Goal: Task Accomplishment & Management: Manage account settings

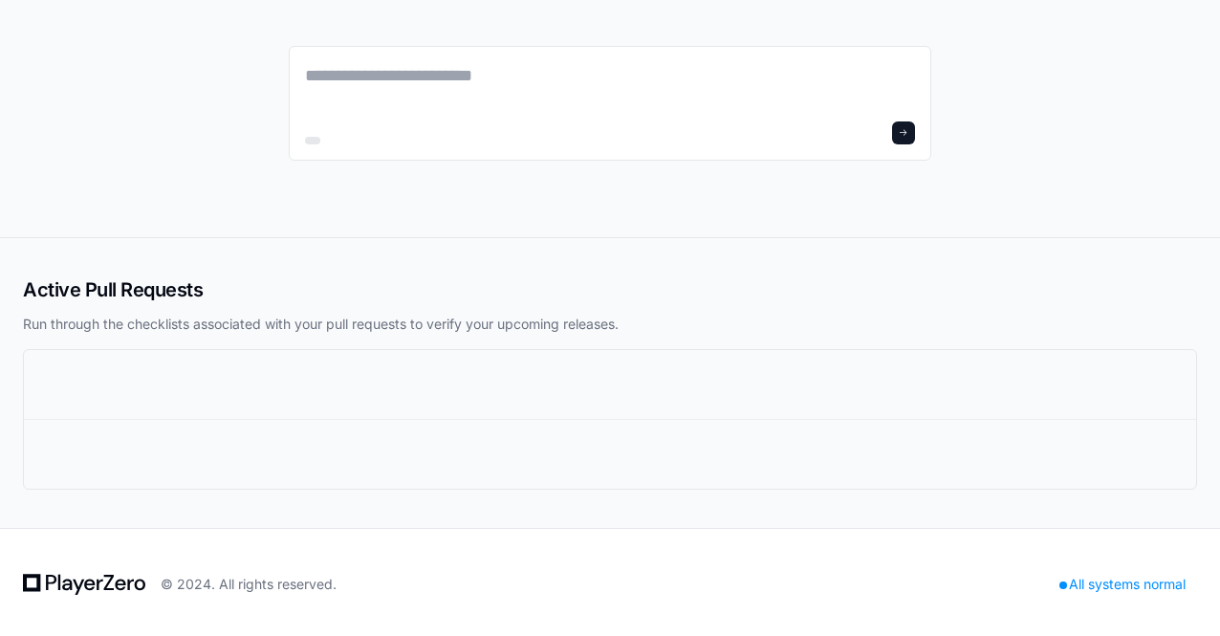
click at [166, 392] on div at bounding box center [597, 384] width 1092 height 31
click at [308, 60] on div at bounding box center [610, 103] width 643 height 115
click at [321, 68] on textarea at bounding box center [610, 89] width 610 height 54
click at [244, 55] on div at bounding box center [610, 118] width 1220 height 237
click at [528, 54] on div at bounding box center [610, 103] width 643 height 115
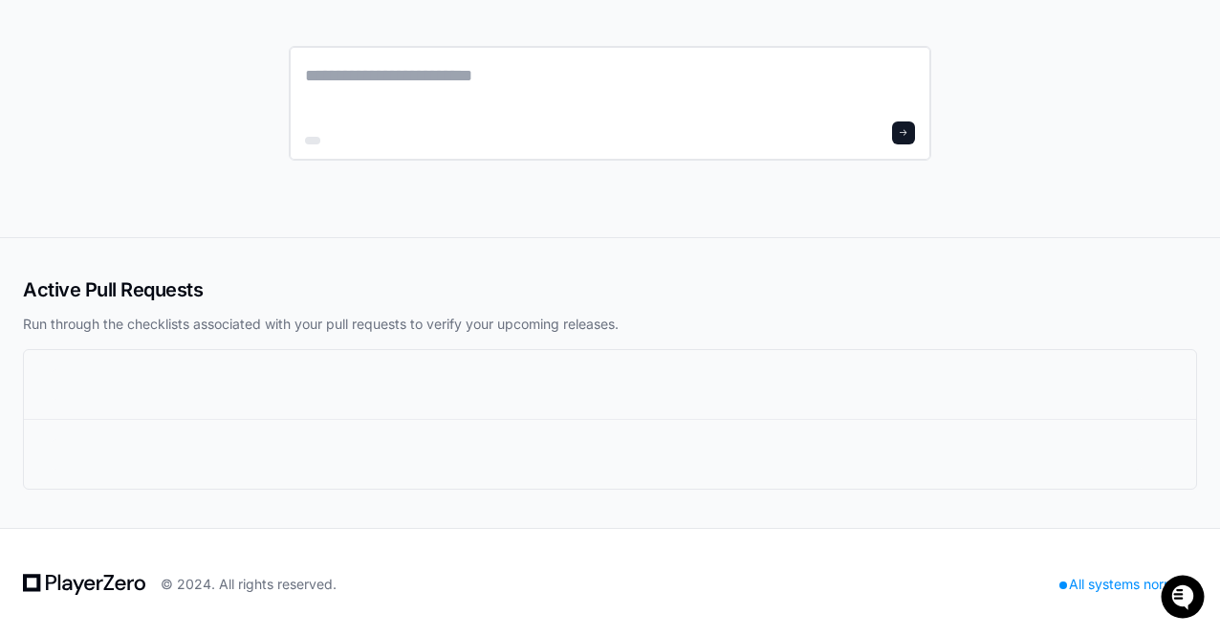
click at [526, 68] on textarea at bounding box center [610, 89] width 610 height 54
click at [340, 236] on div at bounding box center [610, 118] width 643 height 237
click at [168, 301] on h2 "Active Pull Requests" at bounding box center [610, 289] width 1174 height 27
drag, startPoint x: 429, startPoint y: 581, endPoint x: 283, endPoint y: 146, distance: 459.0
click at [283, 146] on div "Active Pull Requests Run through the checklists associated with your pull reque…" at bounding box center [610, 320] width 1220 height 640
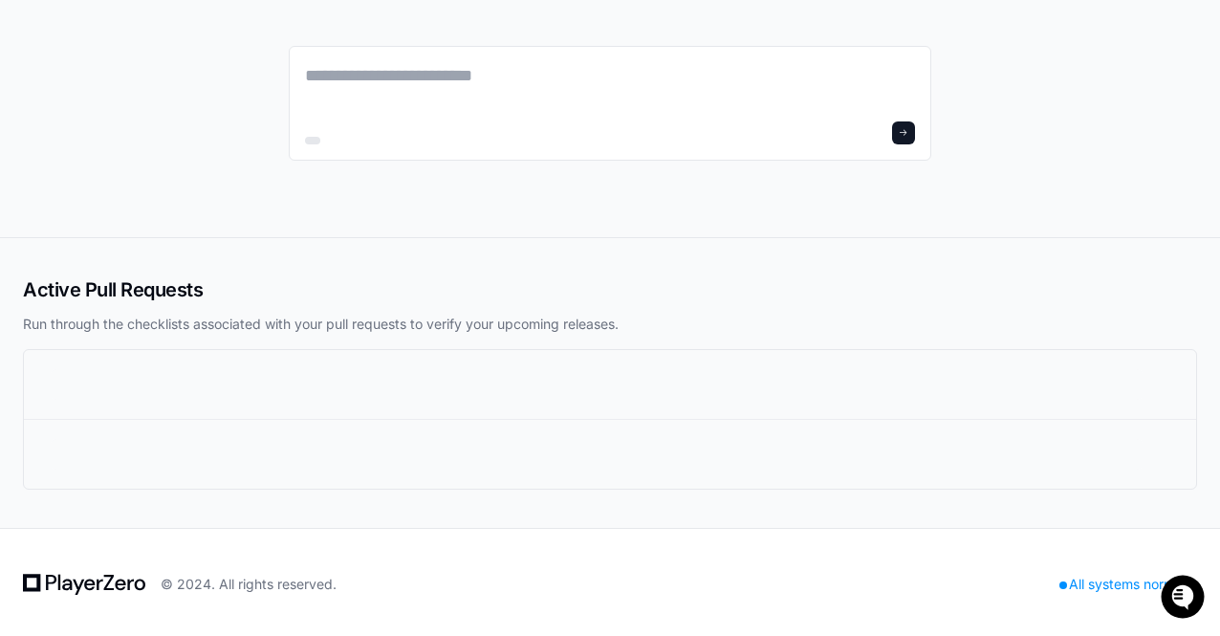
click at [179, 55] on div at bounding box center [610, 118] width 1220 height 237
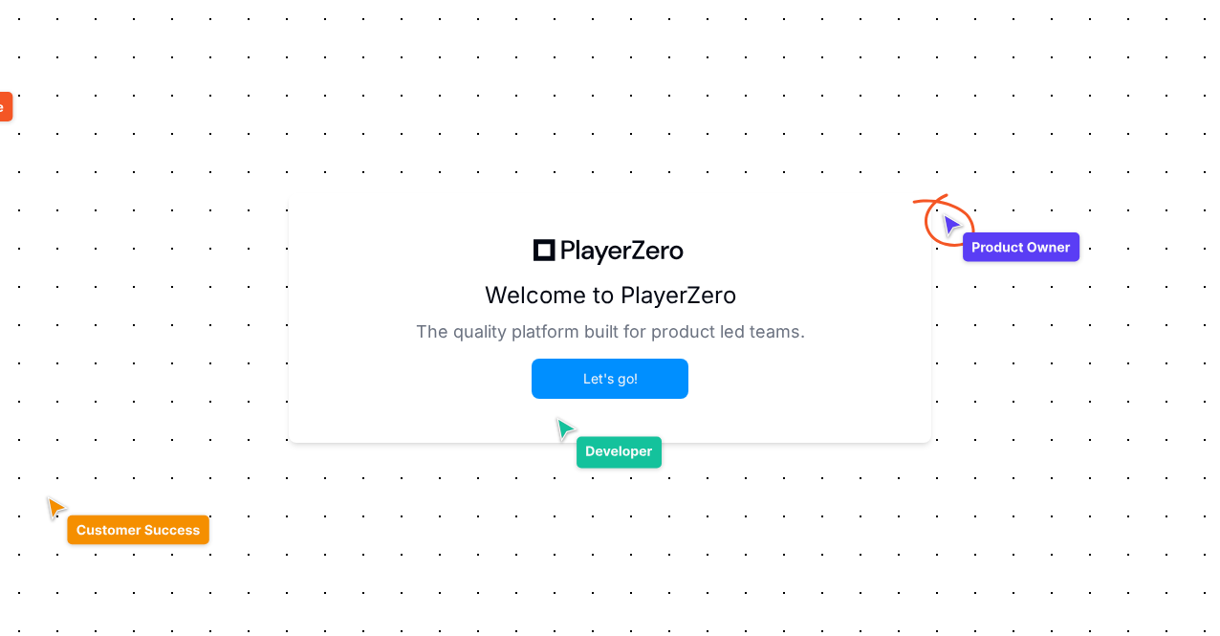
click at [616, 369] on button "Let's go!" at bounding box center [610, 378] width 153 height 36
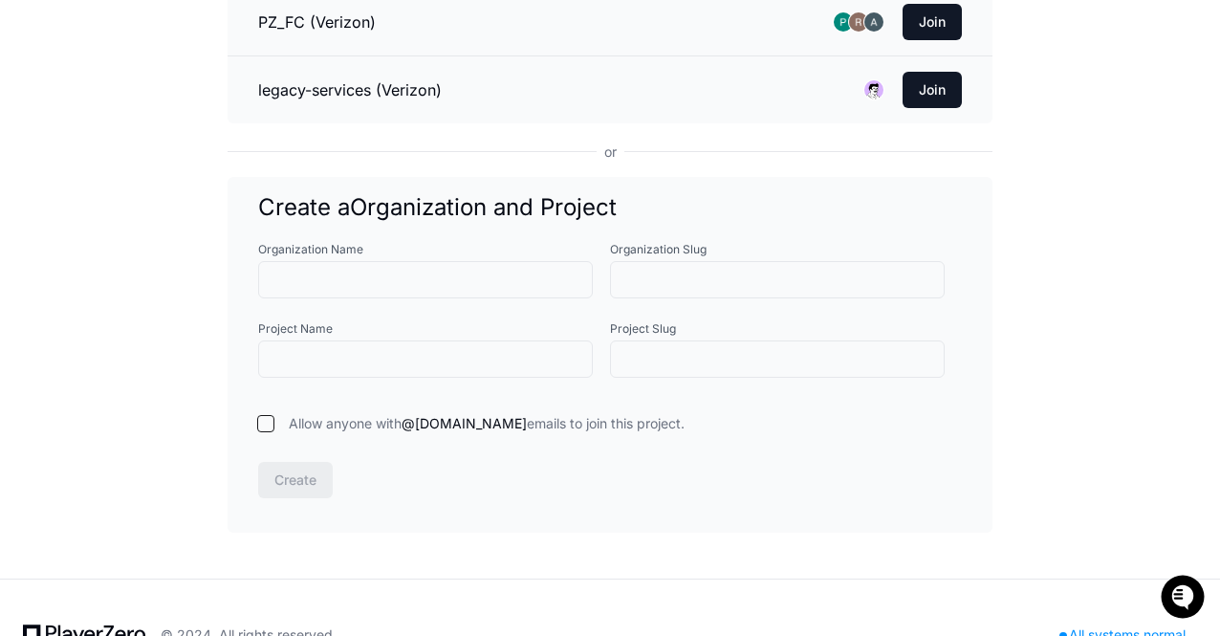
scroll to position [1482, 0]
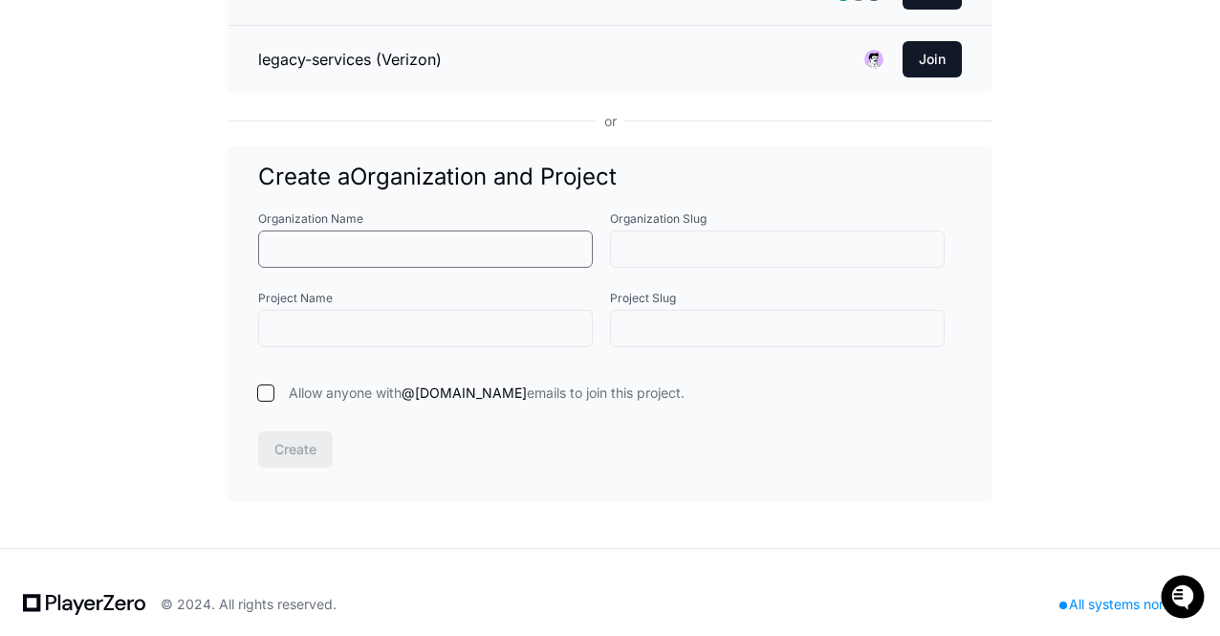
click at [379, 240] on input "Organization Name" at bounding box center [426, 249] width 310 height 19
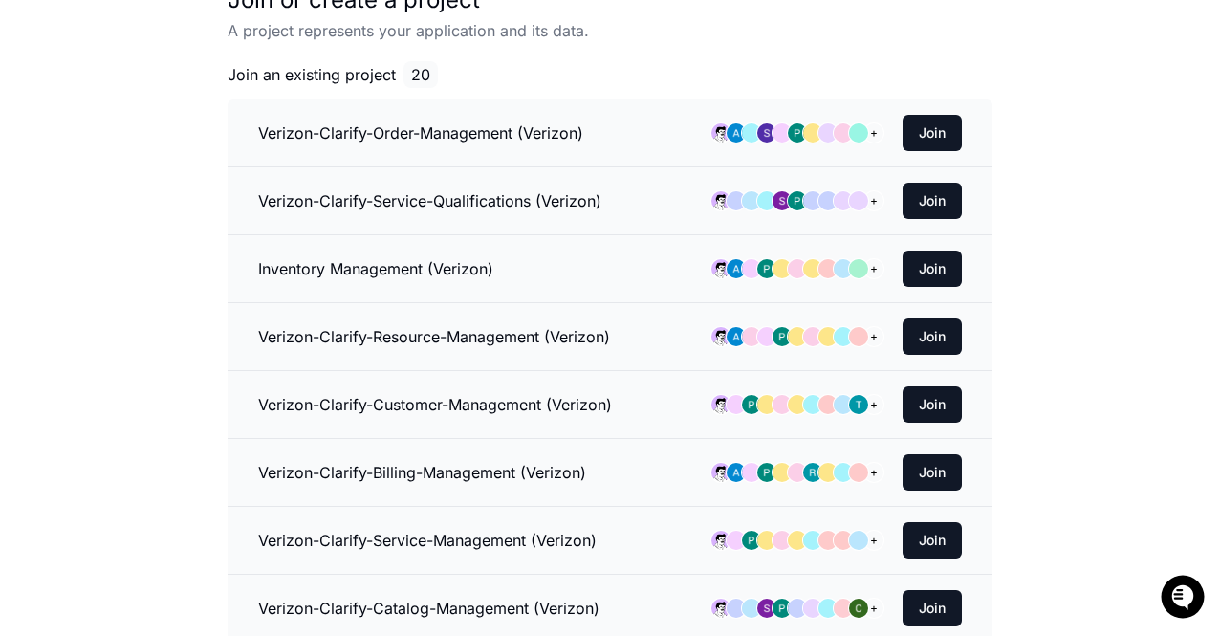
scroll to position [0, 0]
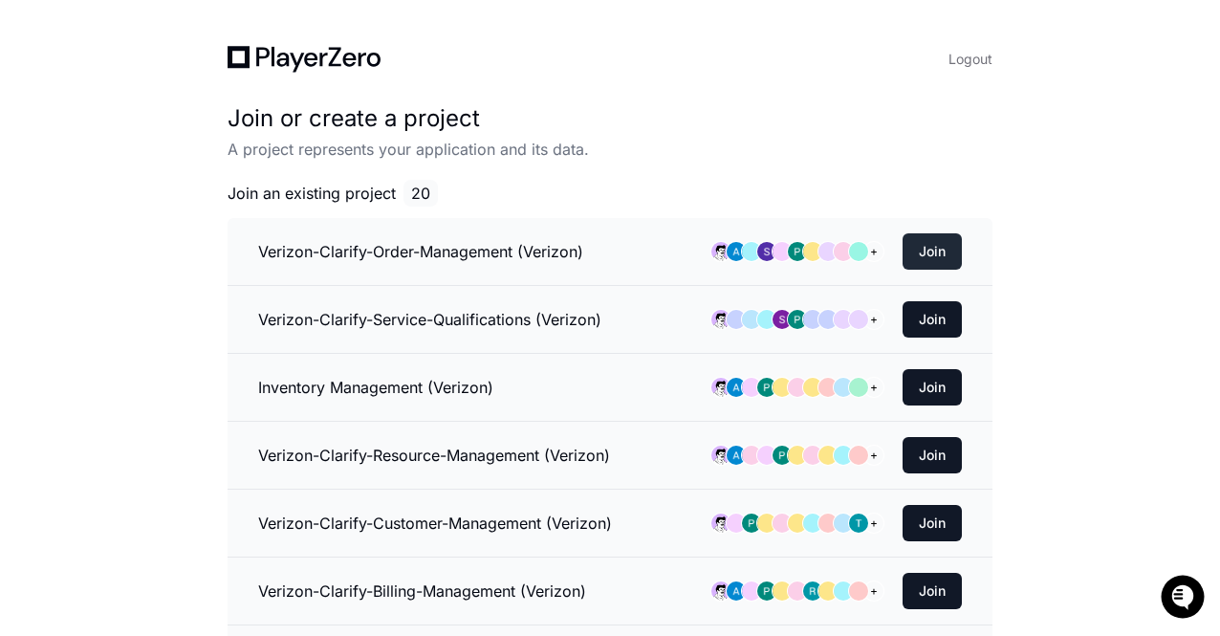
click at [936, 248] on button "Join" at bounding box center [932, 251] width 59 height 36
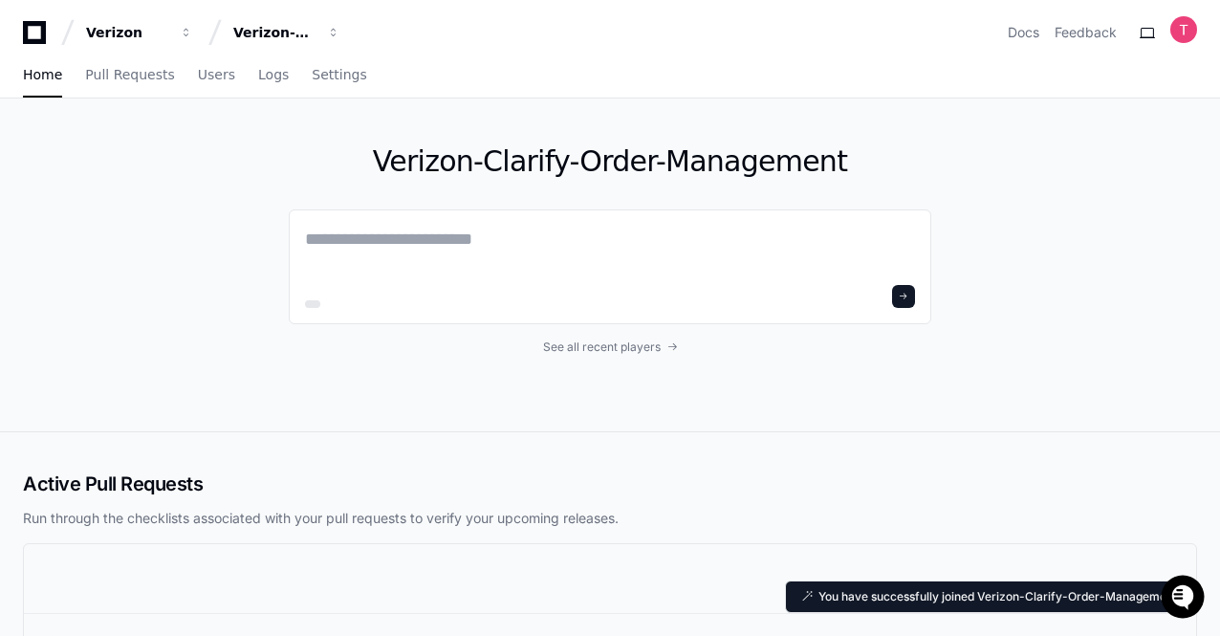
click at [936, 248] on div "Verizon-Clarify-Order-Management See all recent players" at bounding box center [610, 264] width 1220 height 333
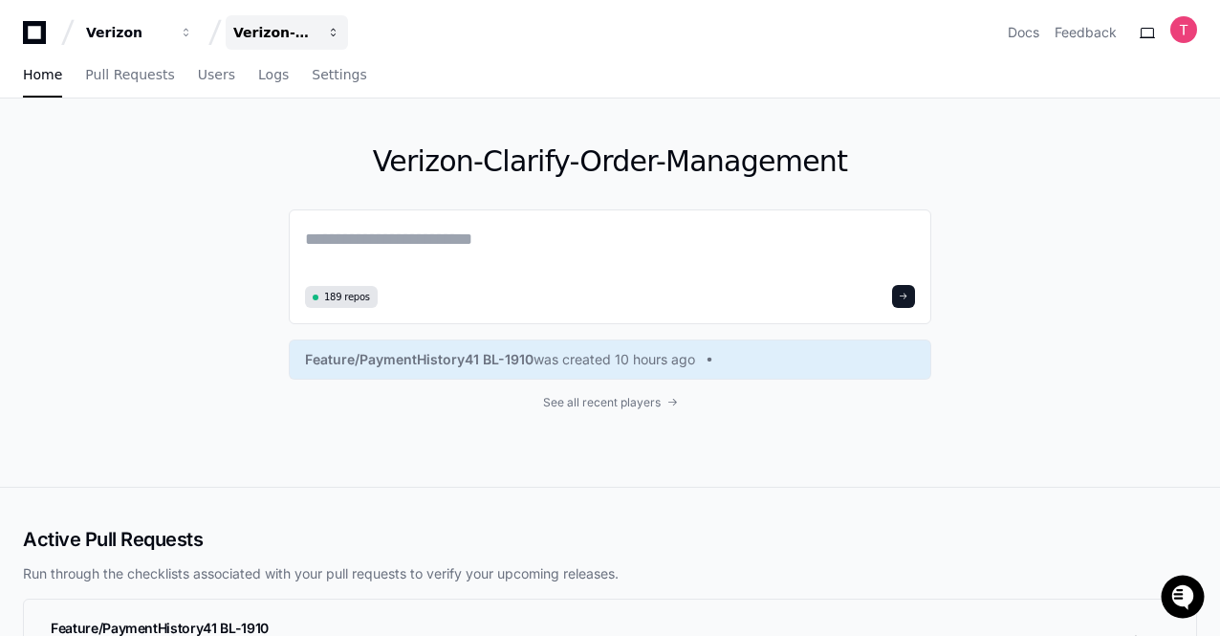
click at [277, 37] on div "Verizon-Clarify-Order-Management" at bounding box center [274, 32] width 82 height 19
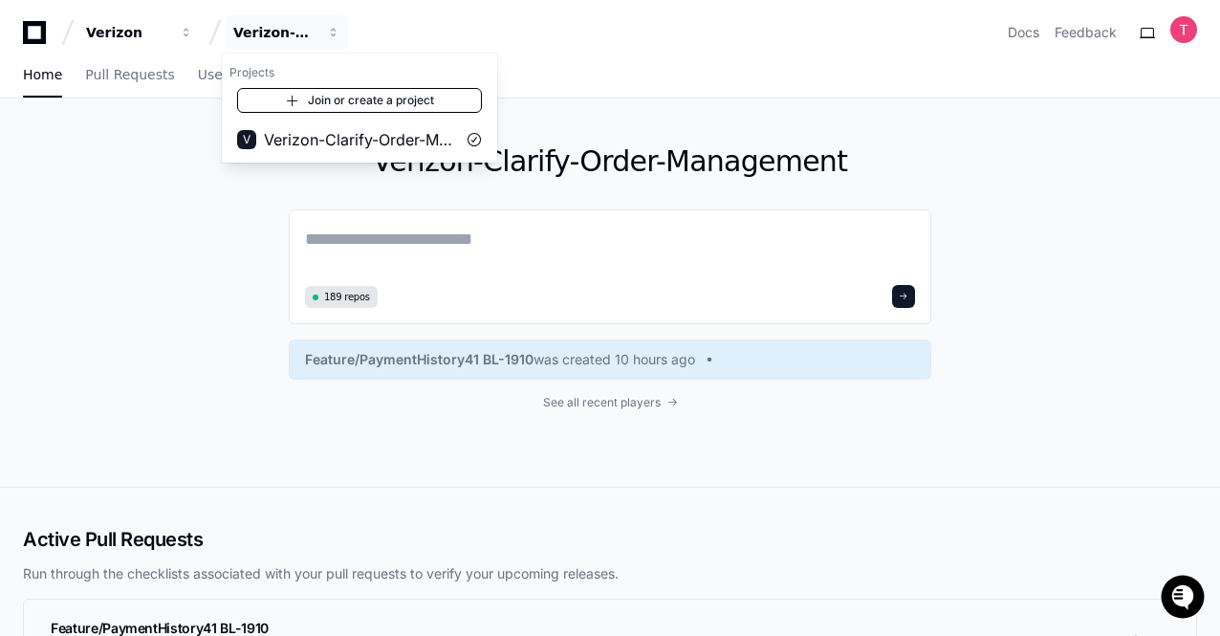
click at [413, 102] on link "Join or create a project" at bounding box center [359, 100] width 245 height 25
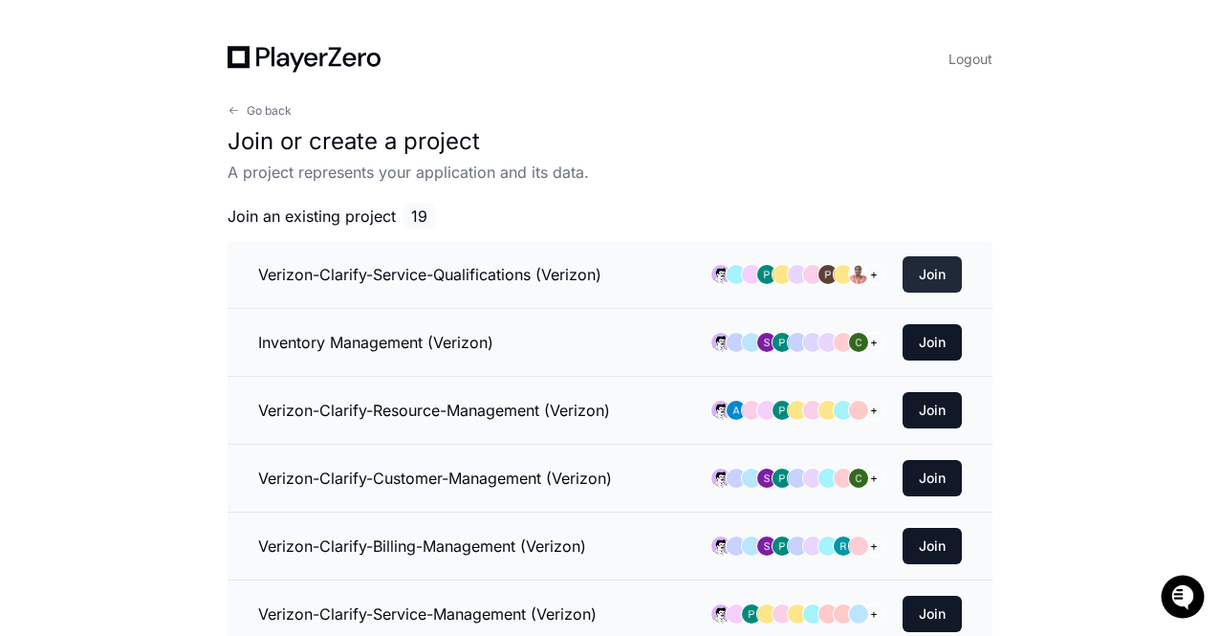
click at [922, 273] on button "Join" at bounding box center [932, 274] width 59 height 36
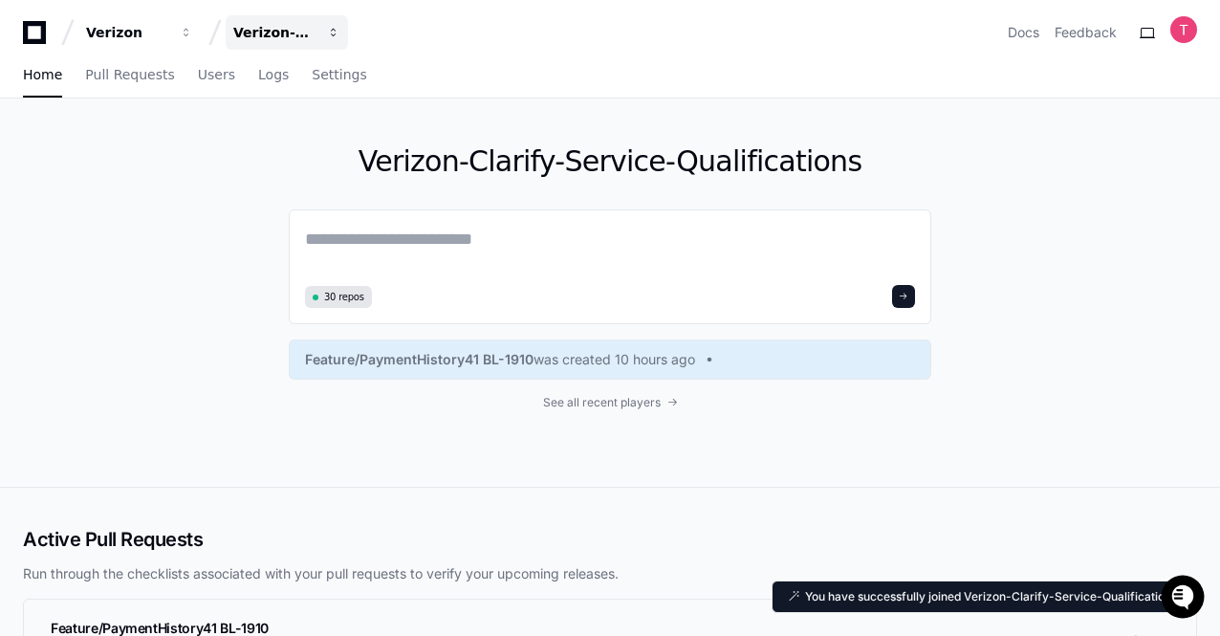
click at [295, 34] on div "Verizon-Clarify-Service-Qualifications" at bounding box center [274, 32] width 82 height 19
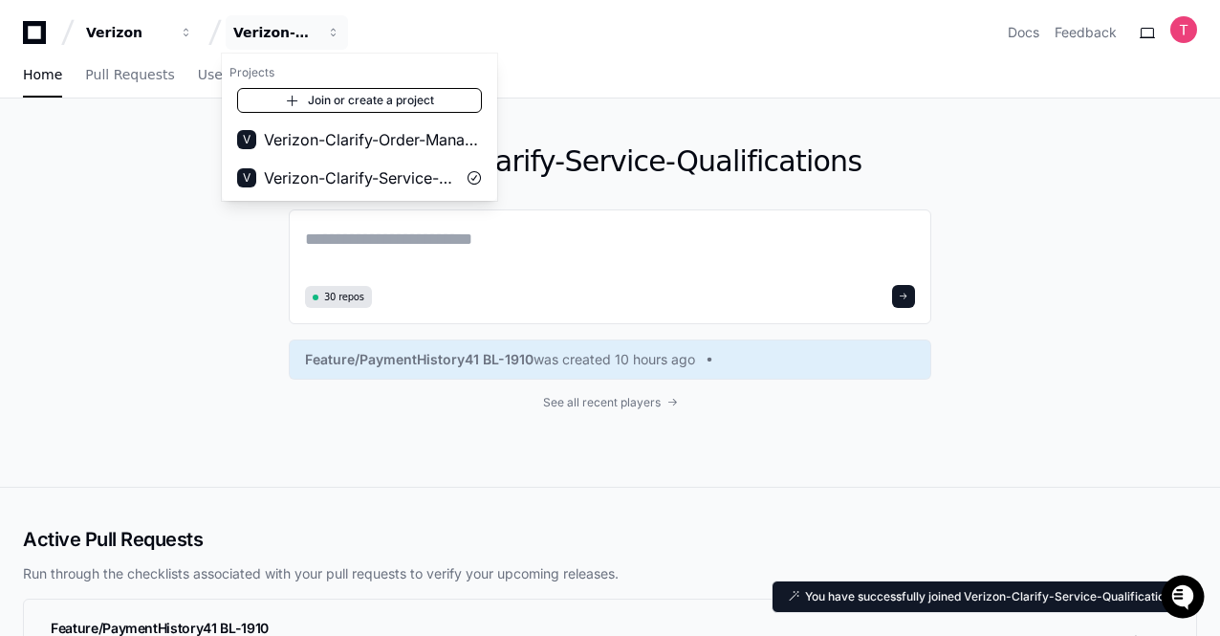
click at [411, 110] on link "Join or create a project" at bounding box center [359, 100] width 245 height 25
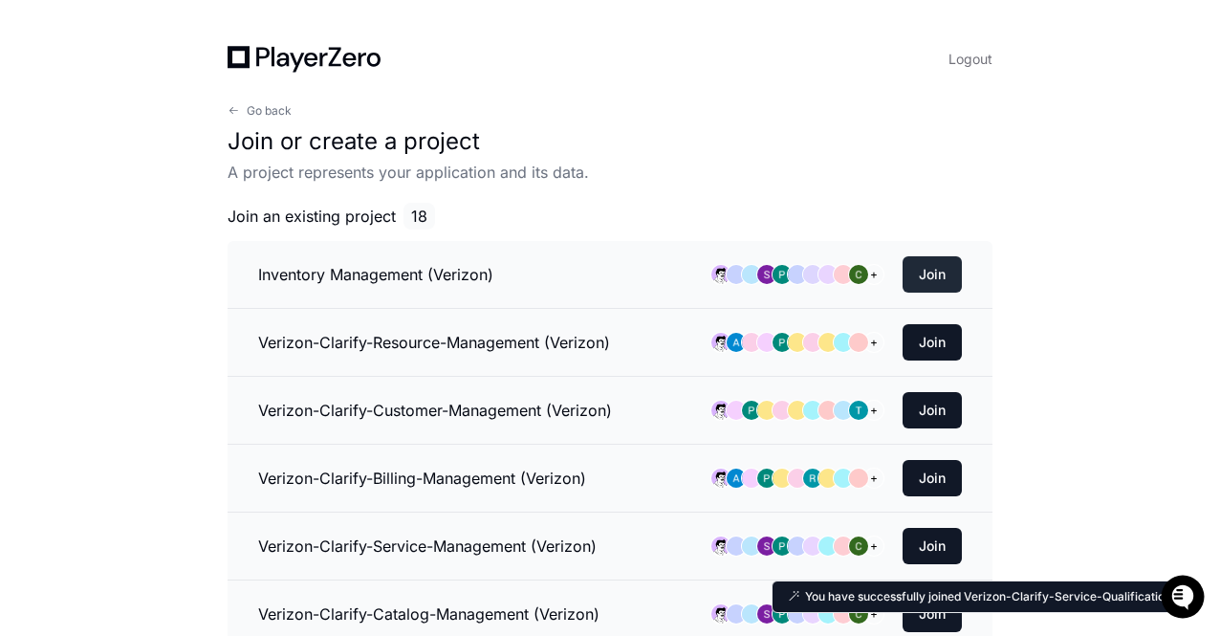
click at [939, 272] on button "Join" at bounding box center [932, 274] width 59 height 36
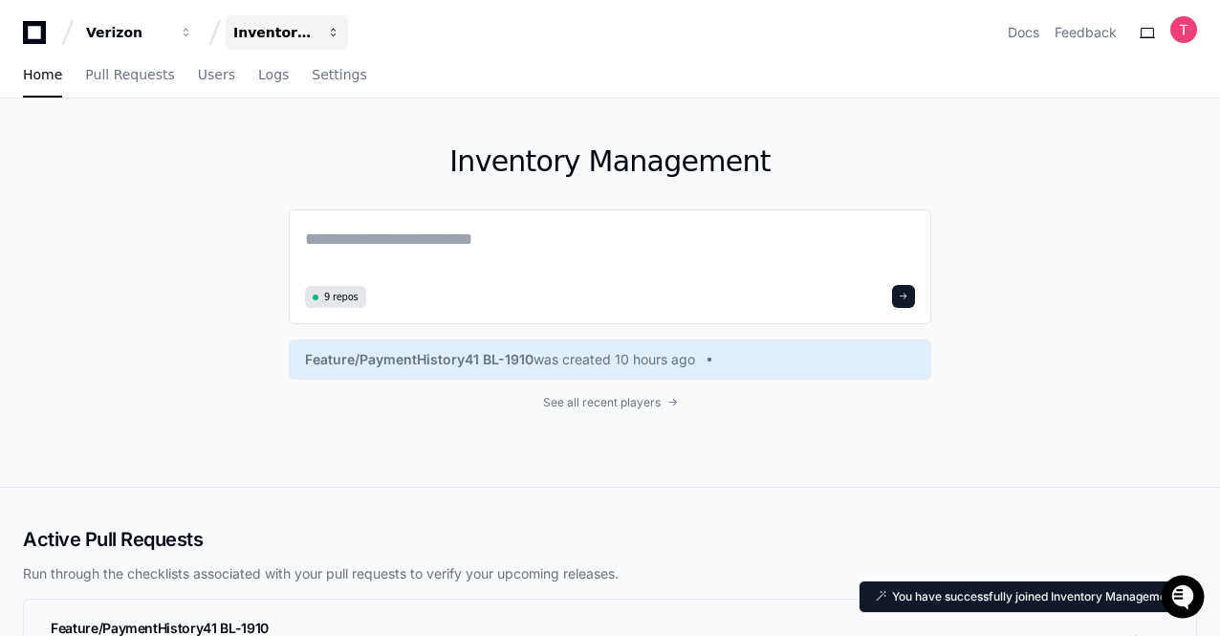
click at [270, 39] on div "Inventory Management" at bounding box center [274, 32] width 82 height 19
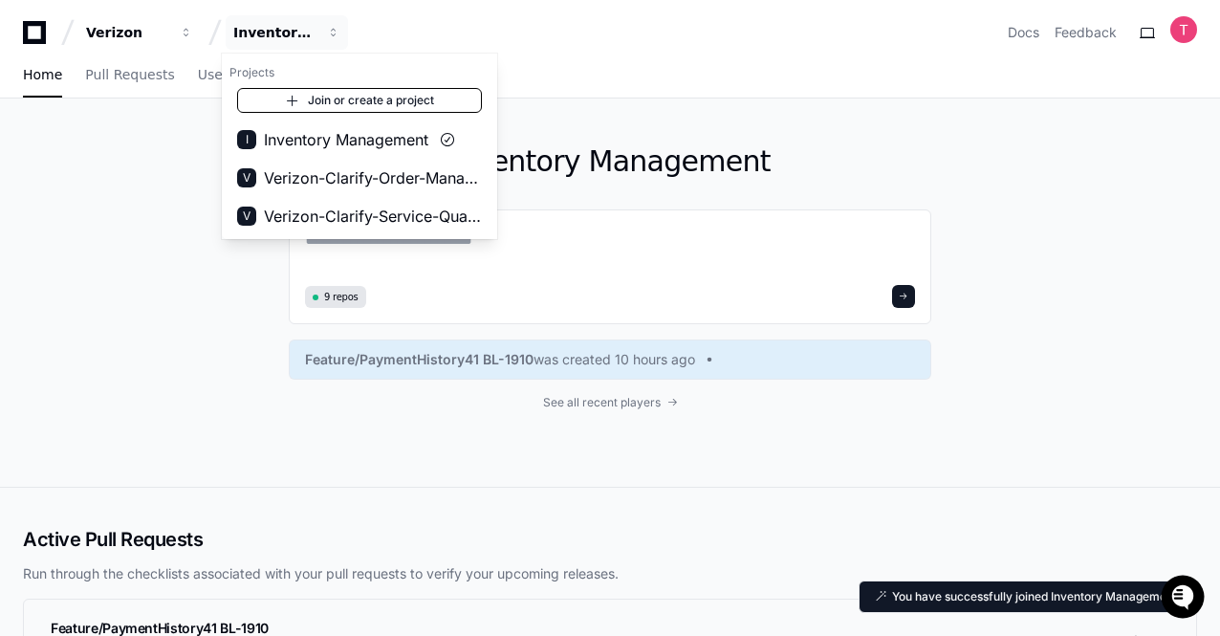
click at [411, 105] on link "Join or create a project" at bounding box center [359, 100] width 245 height 25
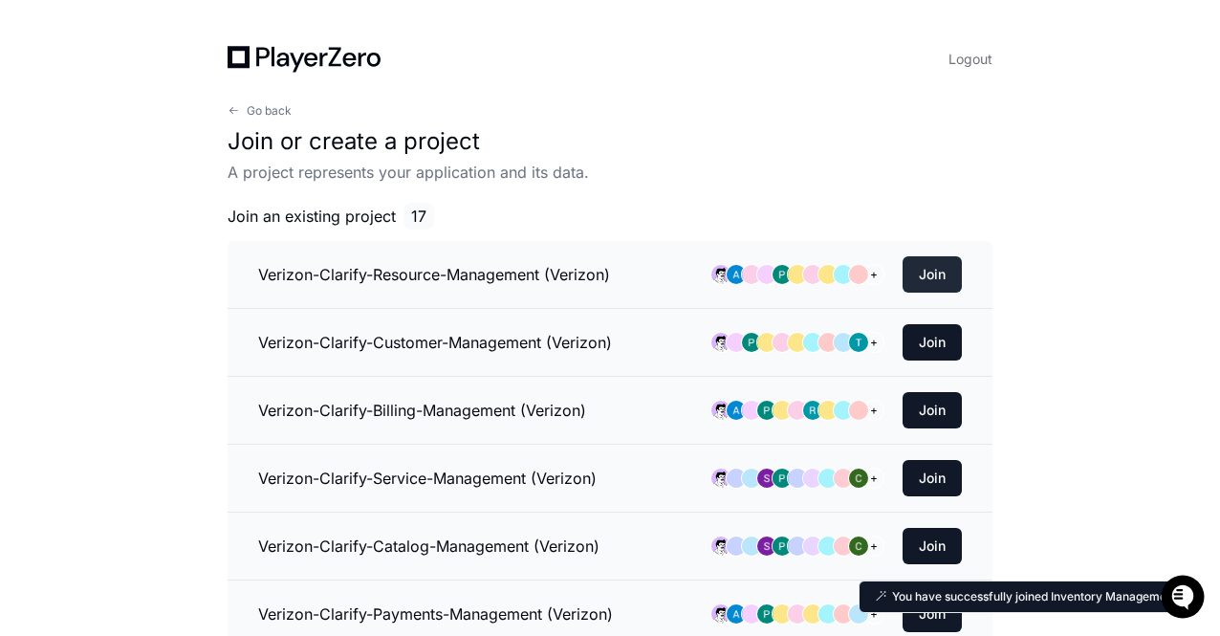
click at [938, 276] on button "Join" at bounding box center [932, 274] width 59 height 36
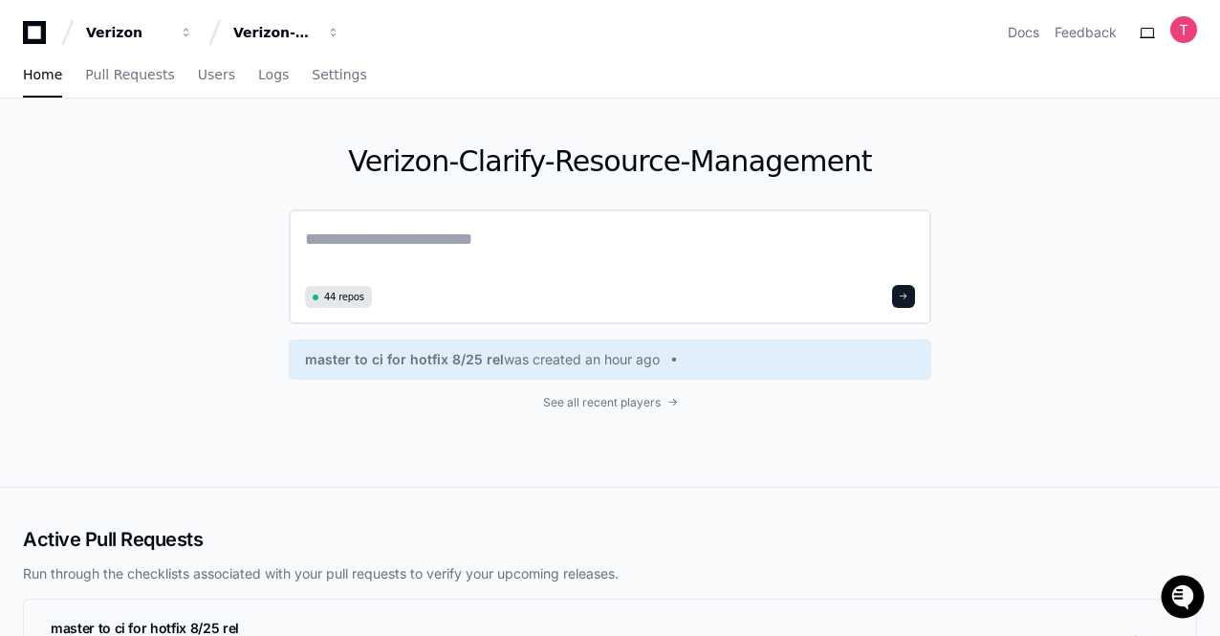
click at [401, 246] on textarea at bounding box center [610, 253] width 610 height 54
click at [587, 400] on span "See all recent players" at bounding box center [602, 402] width 118 height 15
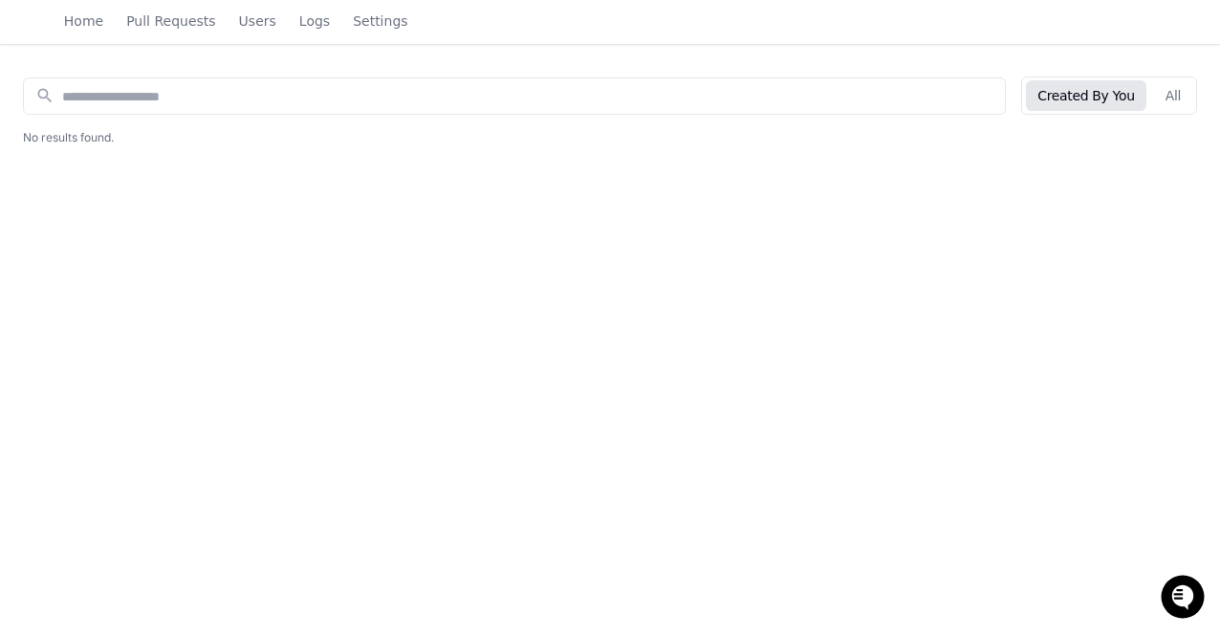
scroll to position [205, 0]
click at [597, 96] on input at bounding box center [527, 94] width 931 height 19
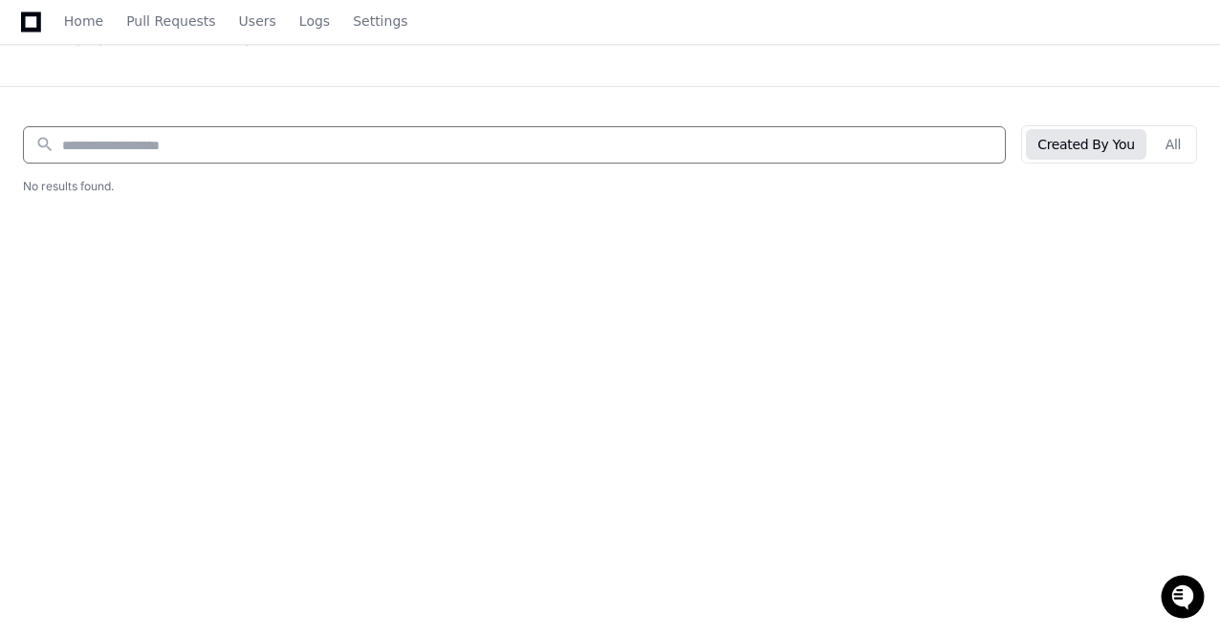
scroll to position [153, 0]
click at [1119, 144] on button "Created By You" at bounding box center [1086, 145] width 120 height 31
click at [1166, 144] on button "All" at bounding box center [1173, 145] width 38 height 31
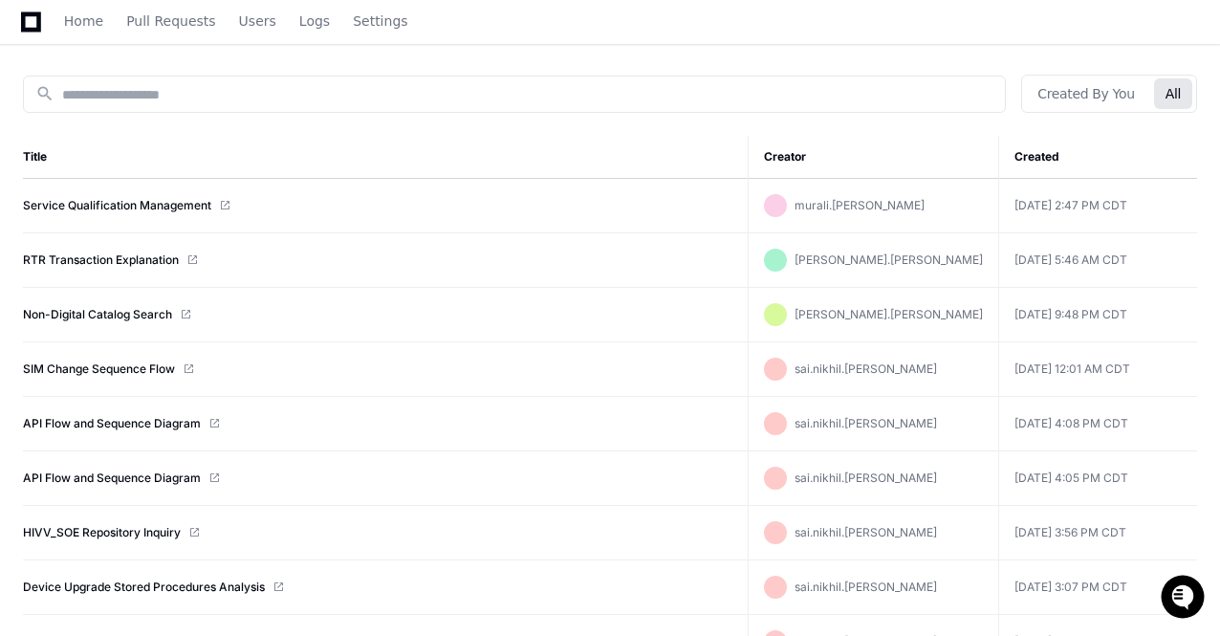
scroll to position [204, 0]
click at [985, 159] on th "Creator" at bounding box center [873, 158] width 251 height 43
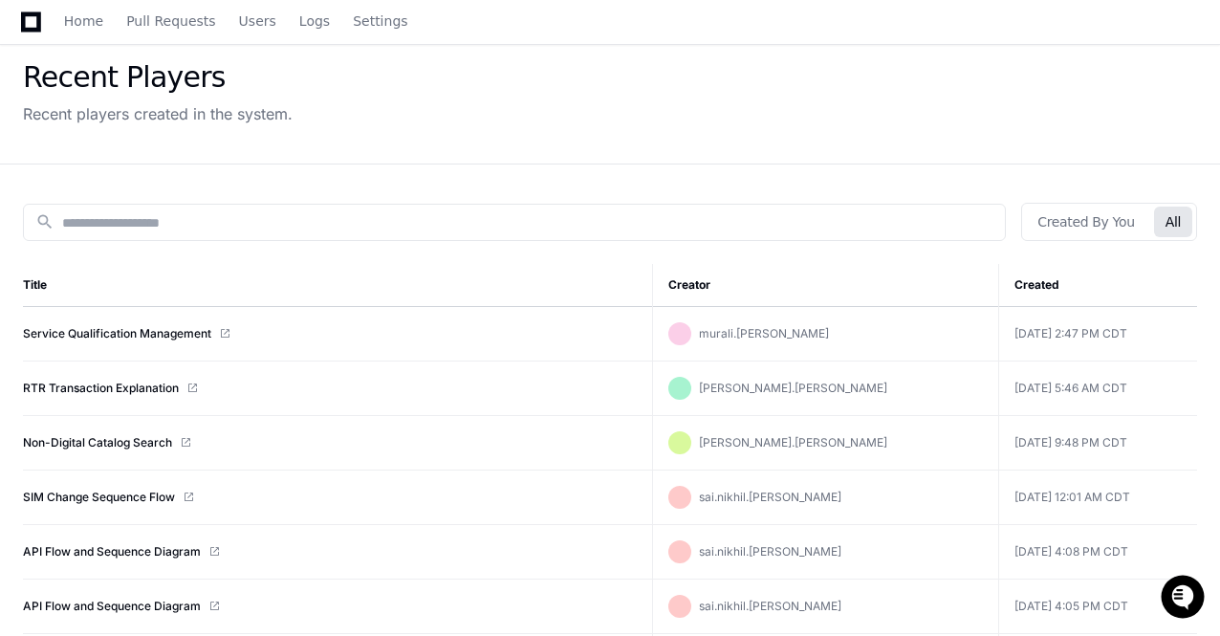
scroll to position [0, 0]
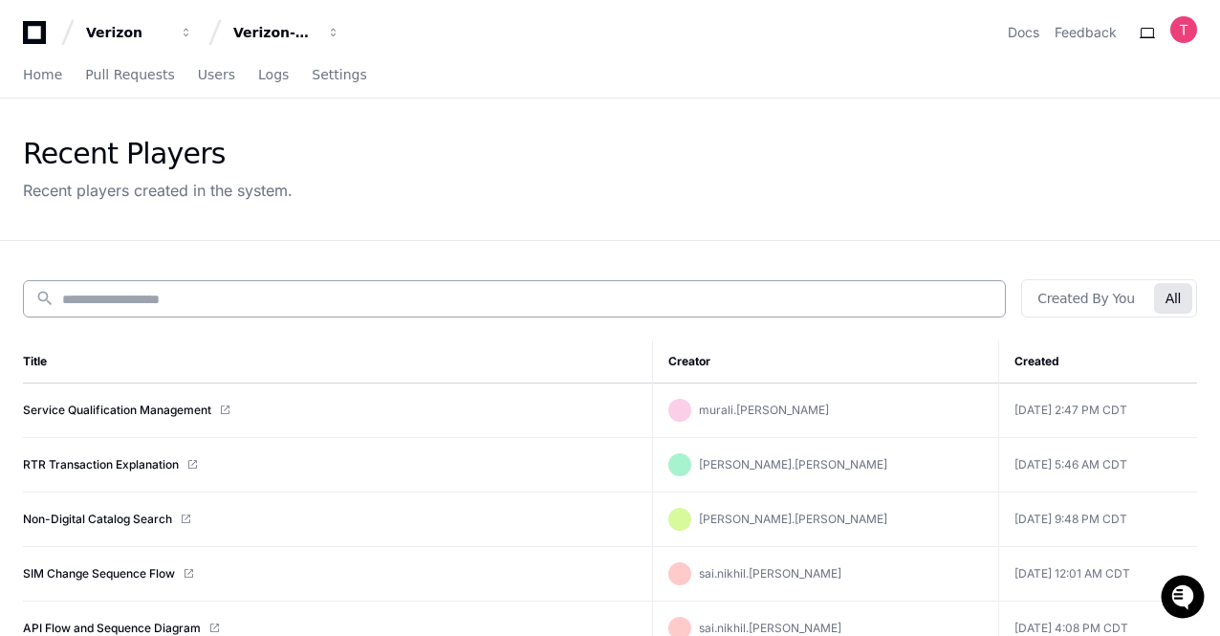
click at [518, 286] on div "search" at bounding box center [514, 298] width 983 height 37
click at [836, 297] on input at bounding box center [527, 299] width 931 height 19
click at [322, 34] on button "Verizon-Clarify-Resource-Management" at bounding box center [287, 32] width 122 height 34
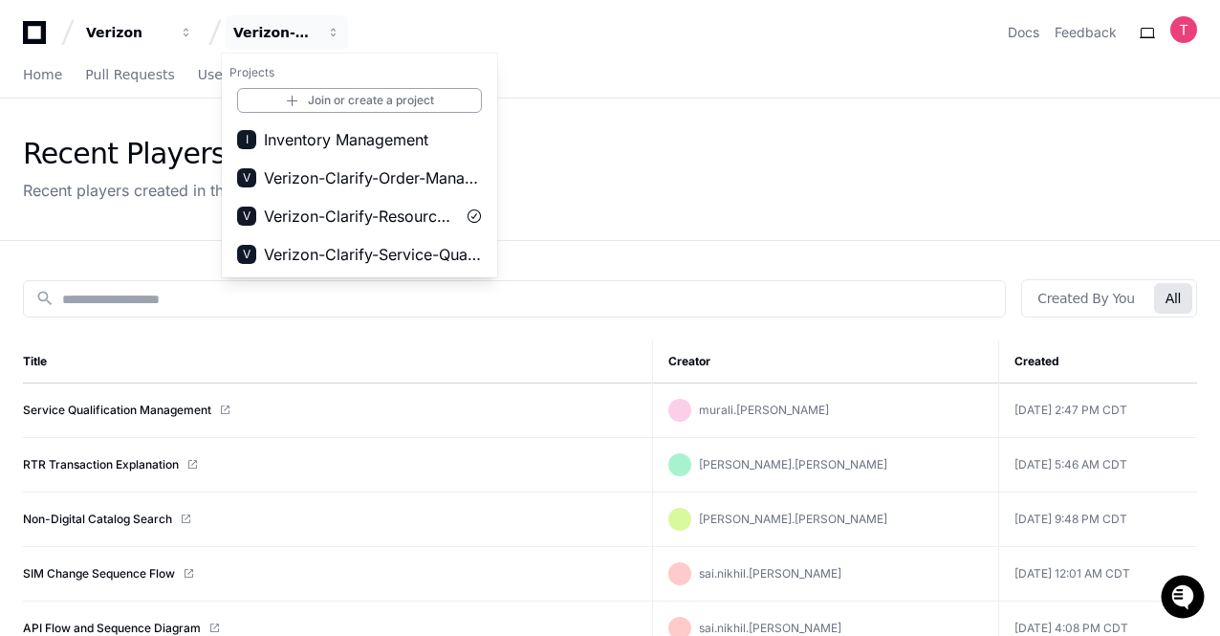
click at [620, 167] on div "Recent Players Recent players created in the system." at bounding box center [610, 169] width 1174 height 65
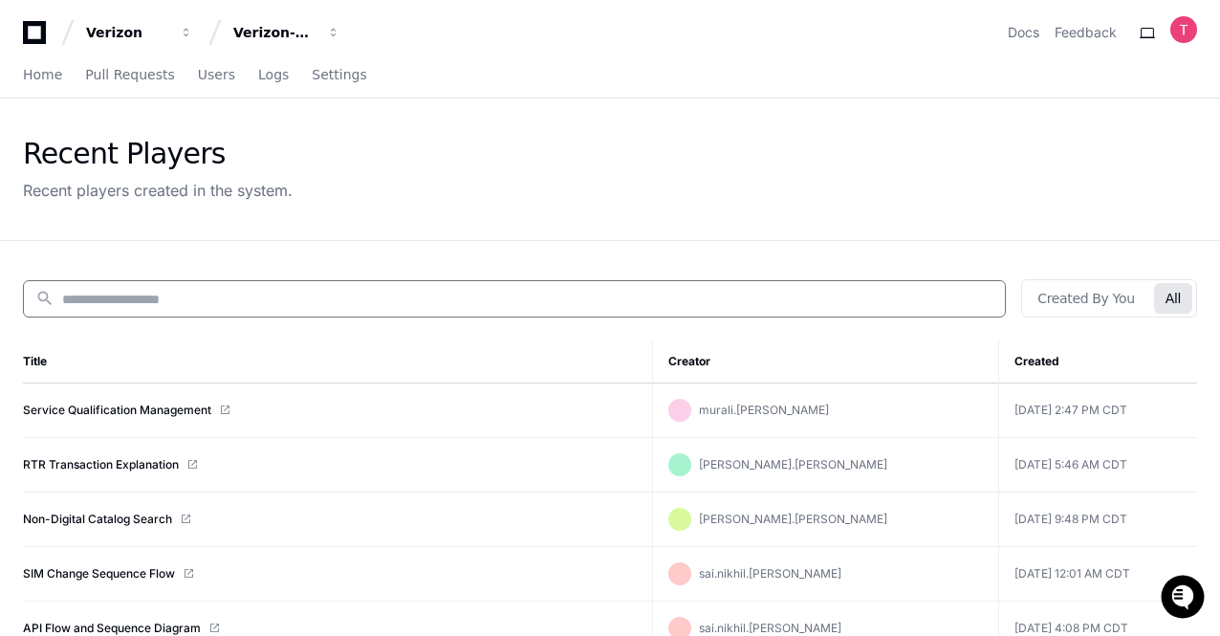
click at [541, 301] on input at bounding box center [527, 299] width 931 height 19
click at [292, 35] on div "Verizon-Clarify-Resource-Management" at bounding box center [274, 32] width 82 height 19
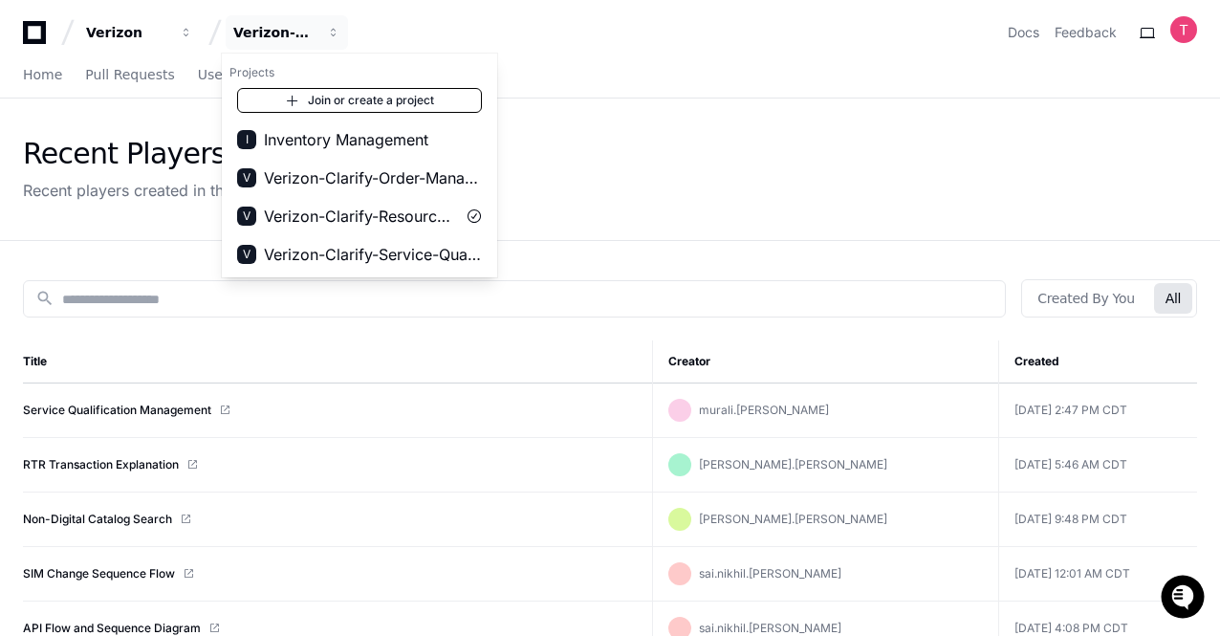
click at [418, 89] on link "Join or create a project" at bounding box center [359, 100] width 245 height 25
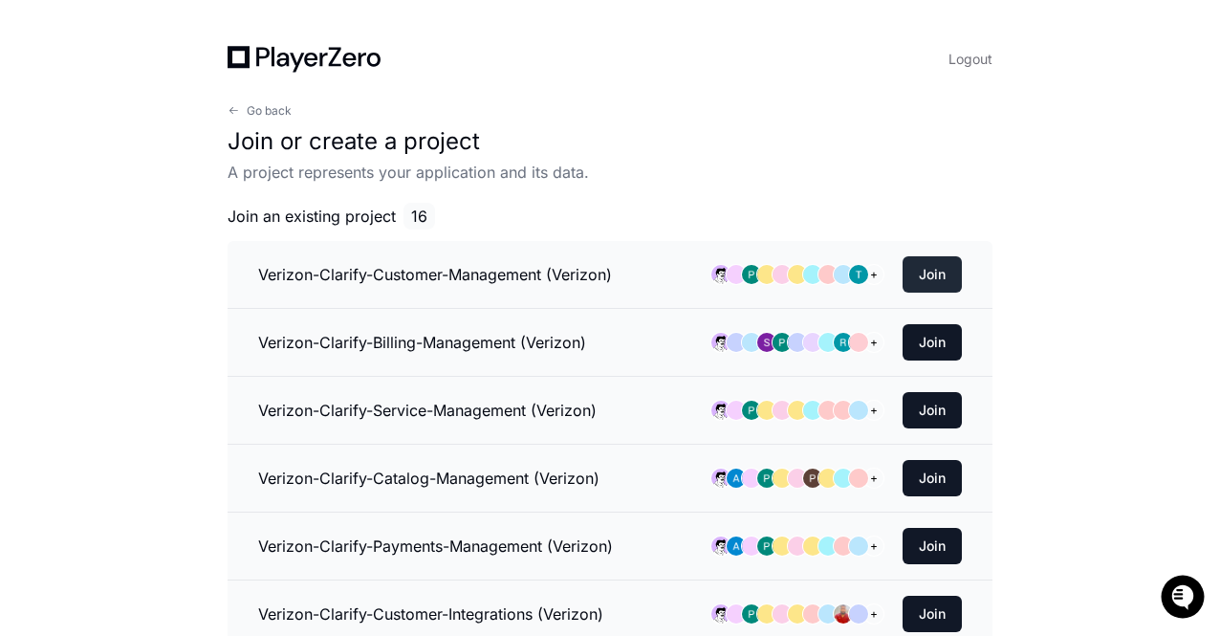
click at [935, 267] on button "Join" at bounding box center [932, 274] width 59 height 36
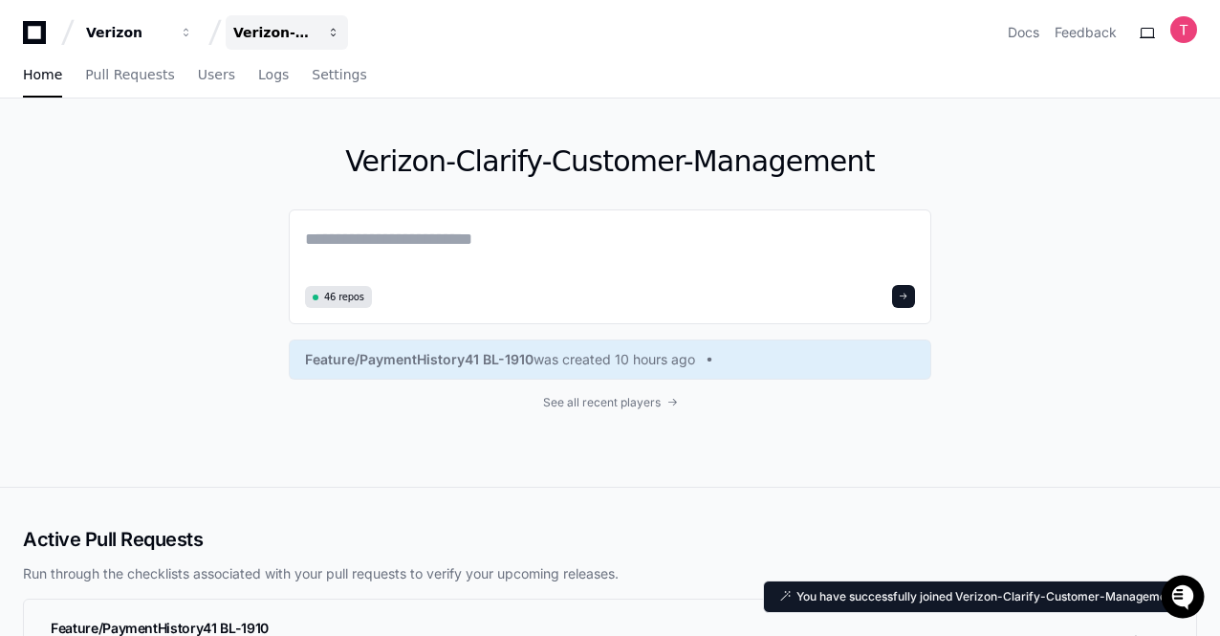
click at [275, 33] on div "Verizon-Clarify-Customer-Management" at bounding box center [274, 32] width 82 height 19
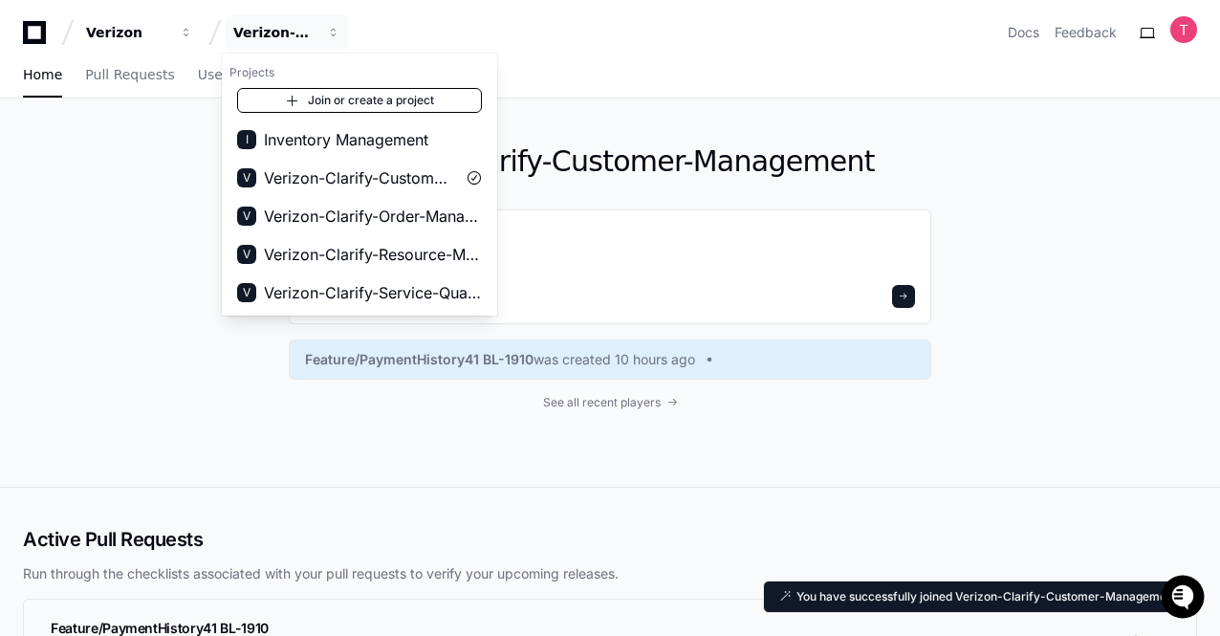
click at [360, 104] on link "Join or create a project" at bounding box center [359, 100] width 245 height 25
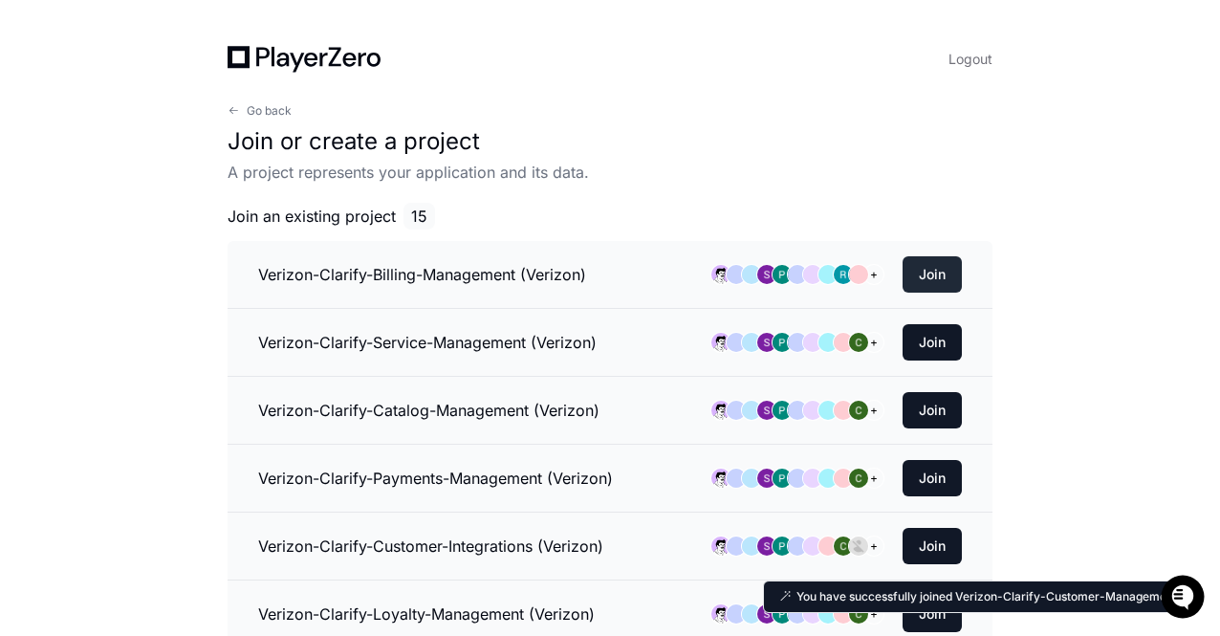
click at [908, 277] on button "Join" at bounding box center [932, 274] width 59 height 36
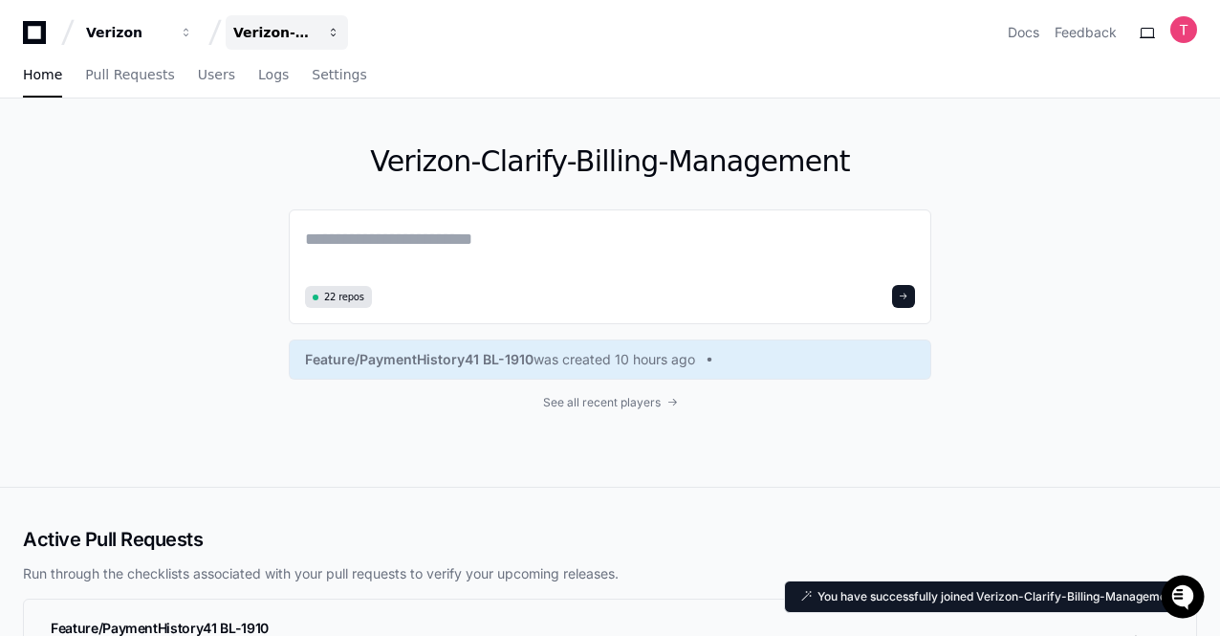
click at [277, 44] on button "Verizon-Clarify-Billing-Management" at bounding box center [287, 32] width 122 height 34
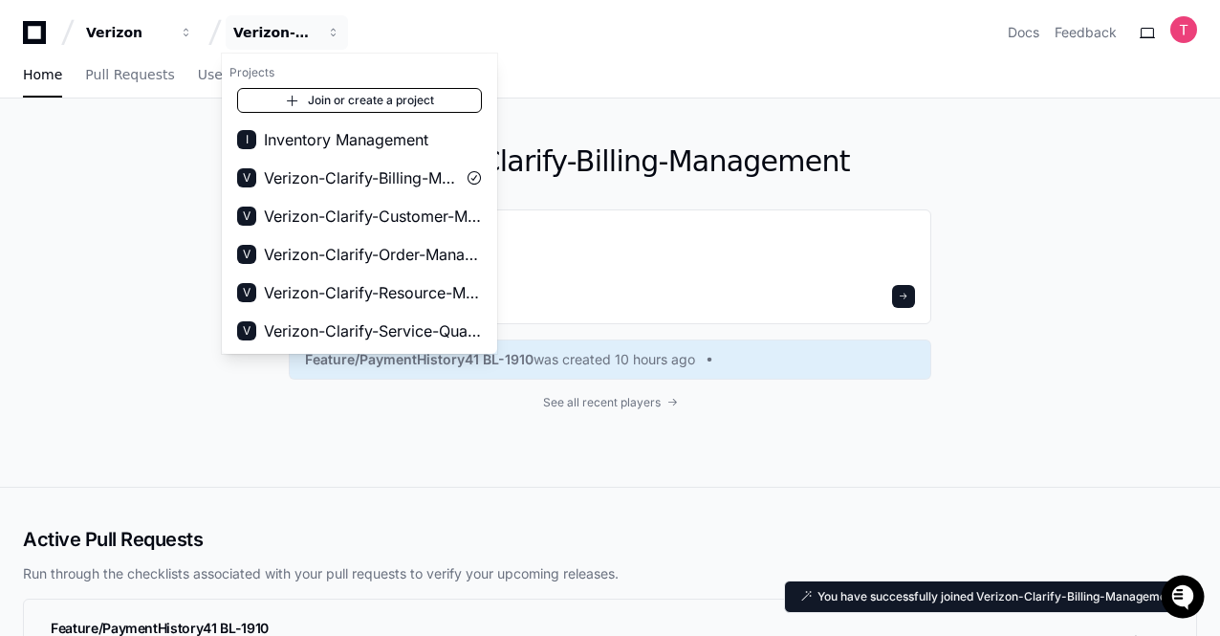
click at [351, 99] on link "Join or create a project" at bounding box center [359, 100] width 245 height 25
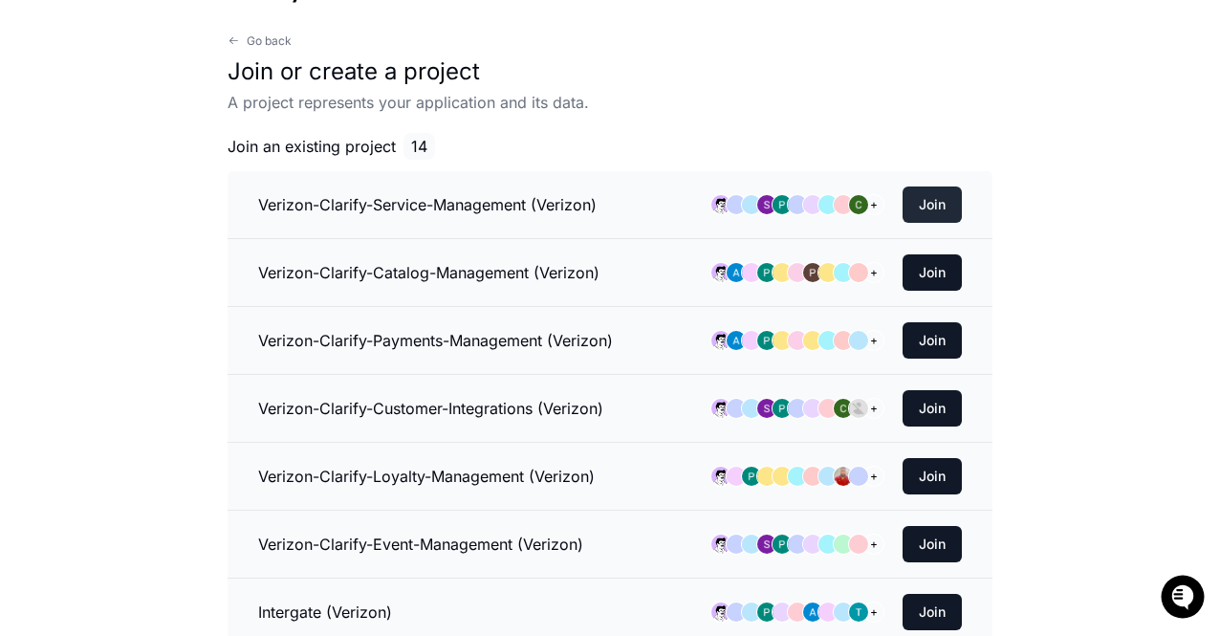
scroll to position [67, 0]
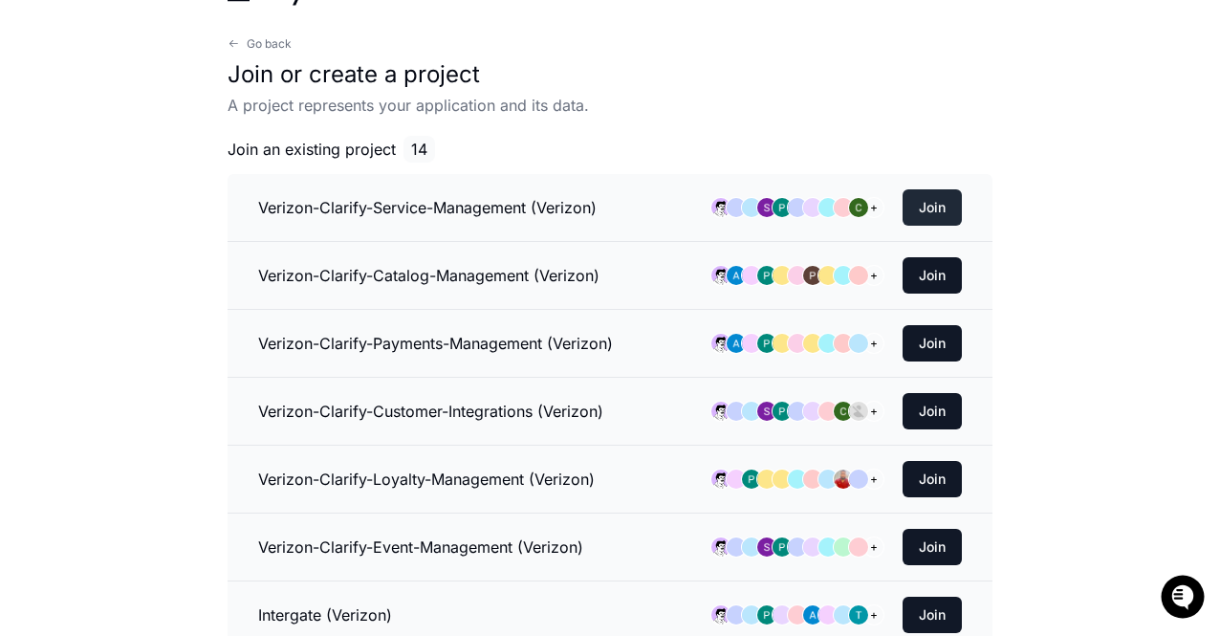
click at [924, 203] on button "Join" at bounding box center [932, 207] width 59 height 36
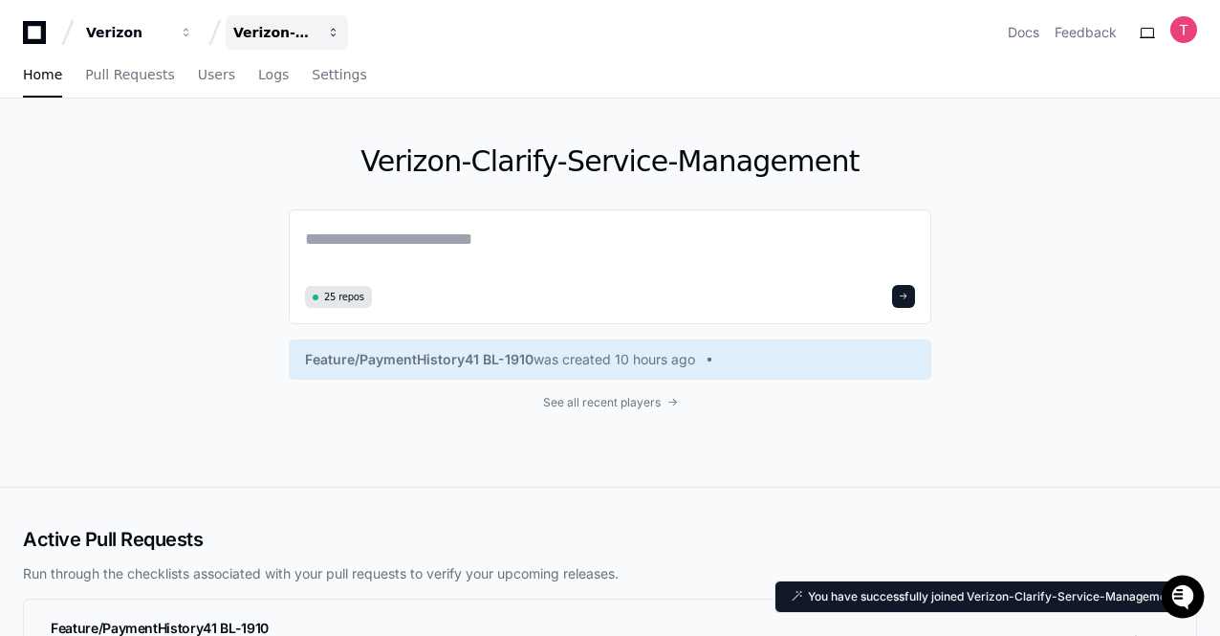
click at [252, 33] on div "Verizon-Clarify-Service-Management" at bounding box center [274, 32] width 82 height 19
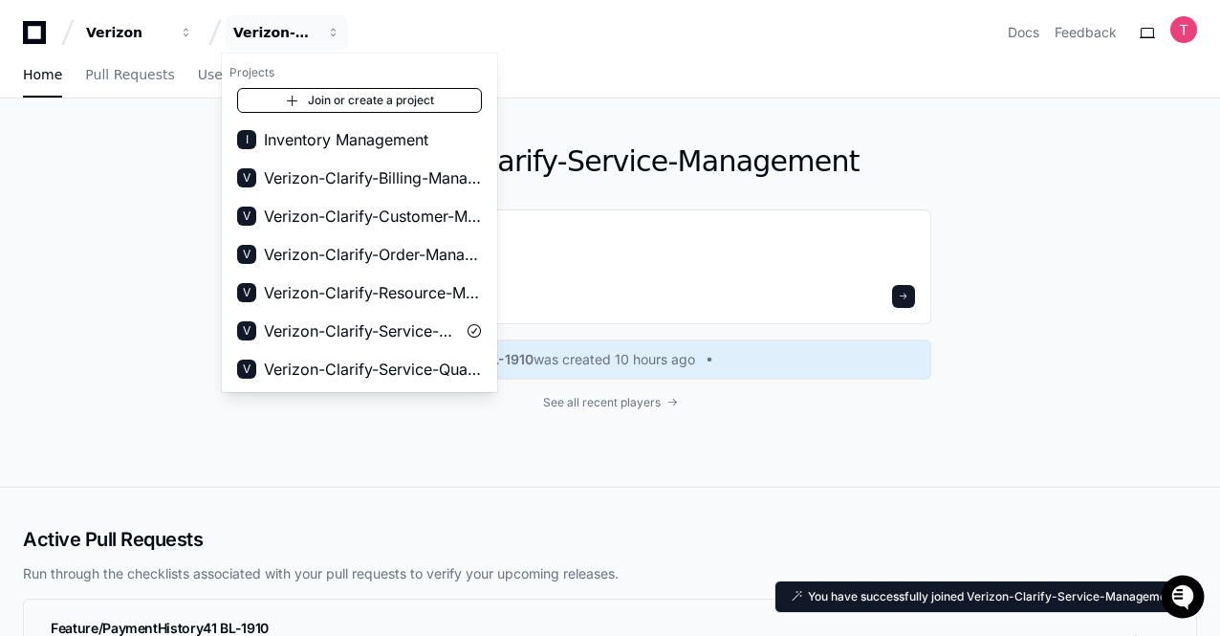
click at [334, 104] on link "Join or create a project" at bounding box center [359, 100] width 245 height 25
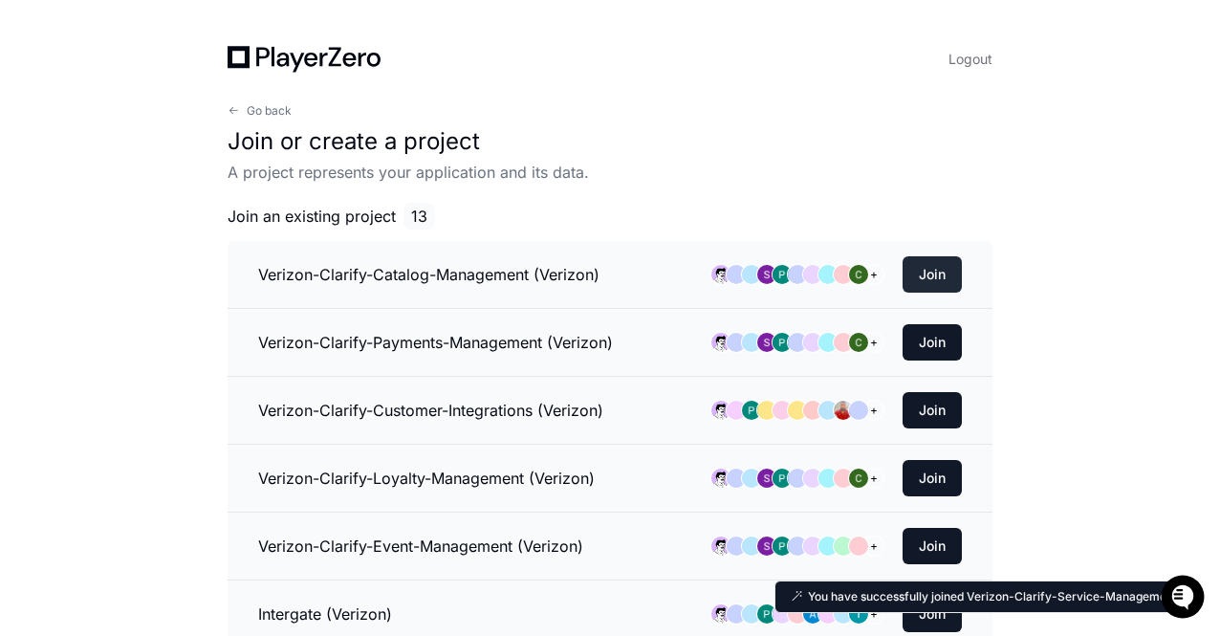
click at [931, 265] on button "Join" at bounding box center [932, 274] width 59 height 36
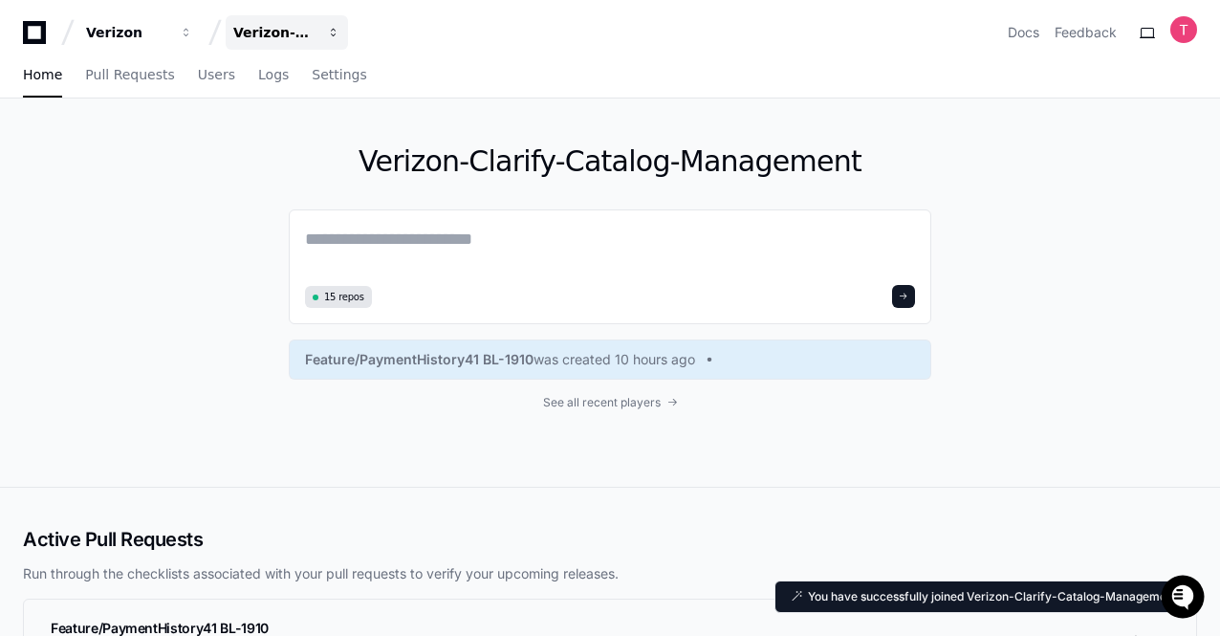
click at [281, 31] on div "Verizon-Clarify-Catalog-Management" at bounding box center [274, 32] width 82 height 19
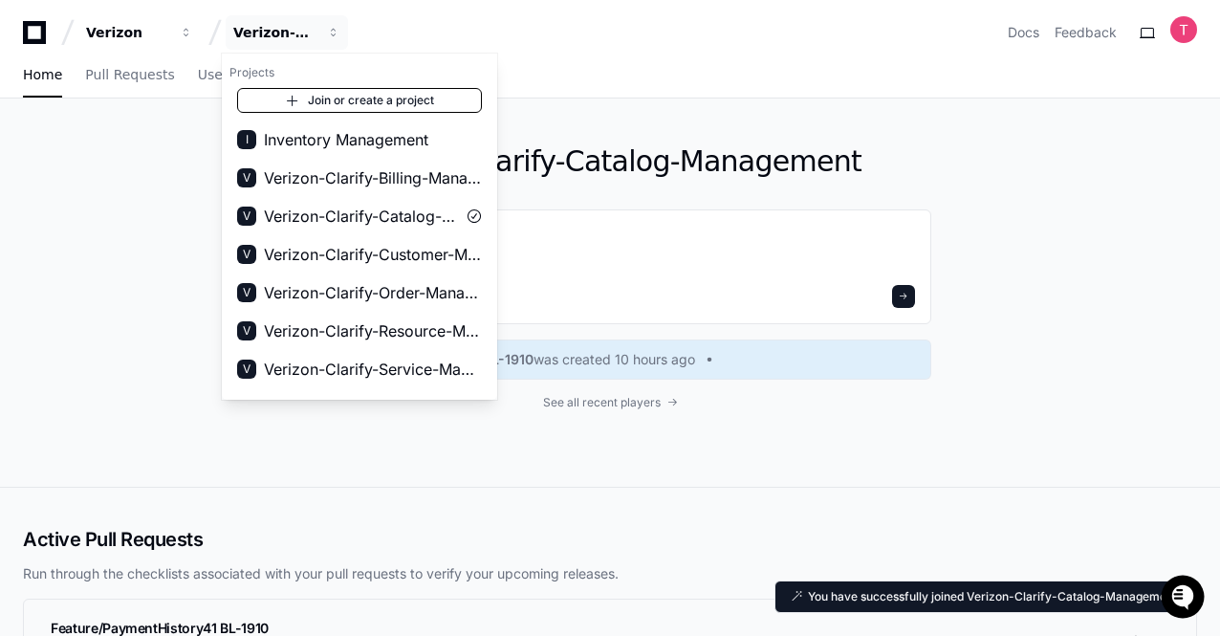
click at [308, 91] on link "Join or create a project" at bounding box center [359, 100] width 245 height 25
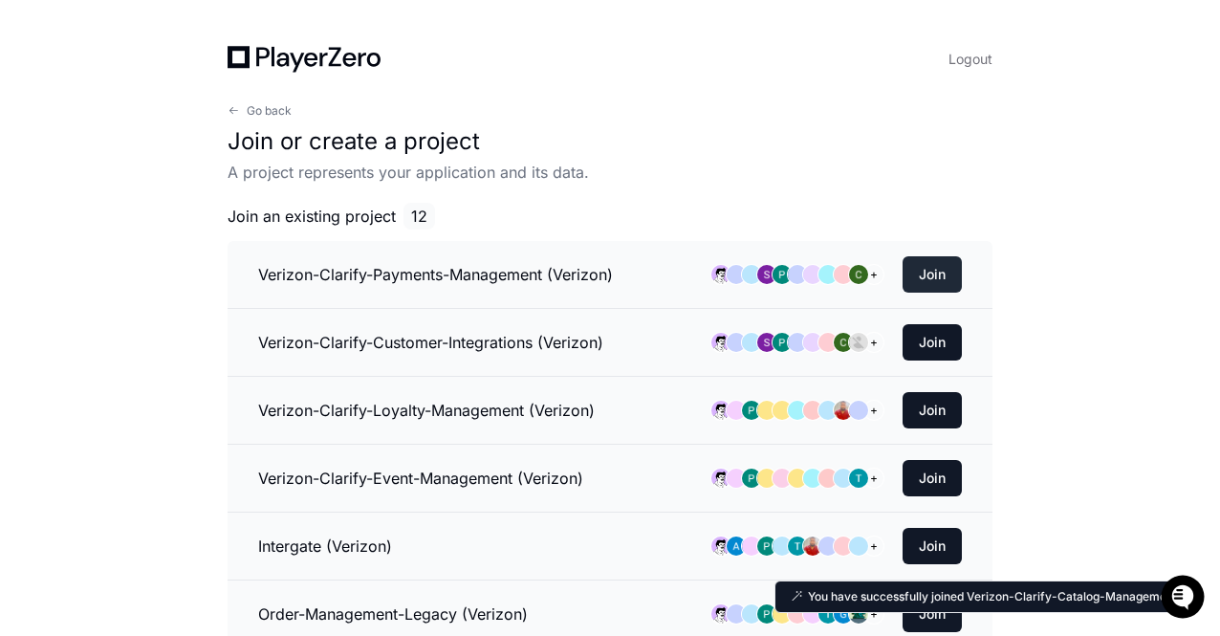
click at [924, 274] on button "Join" at bounding box center [932, 274] width 59 height 36
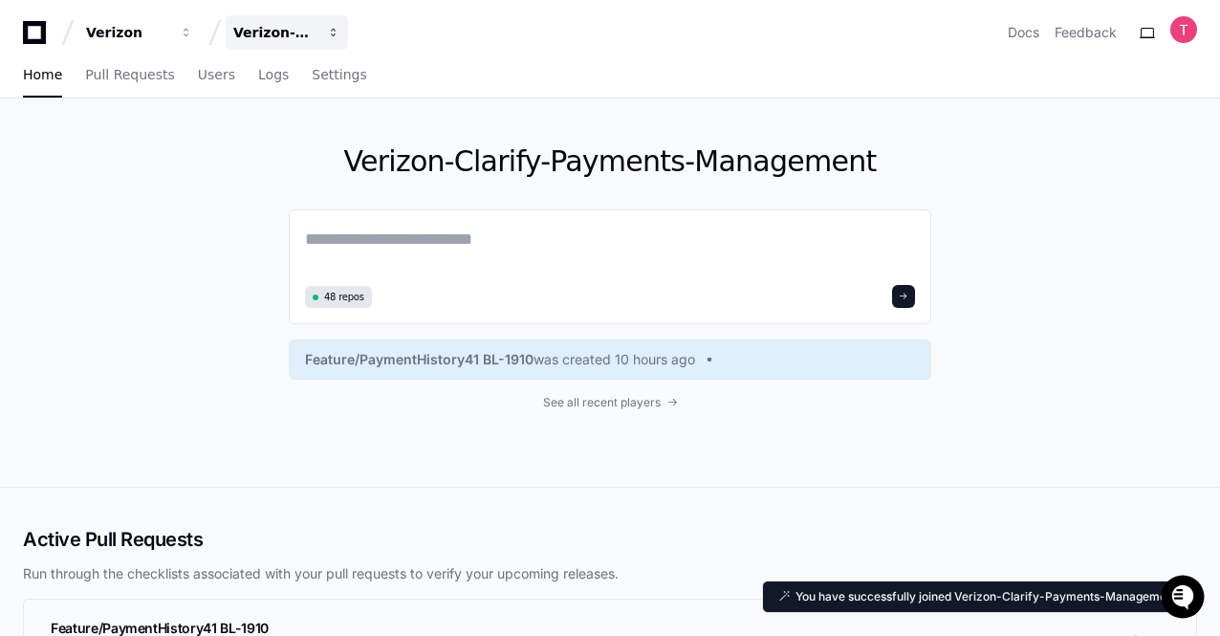
click at [270, 35] on div "Verizon-Clarify-Payments-Management" at bounding box center [274, 32] width 82 height 19
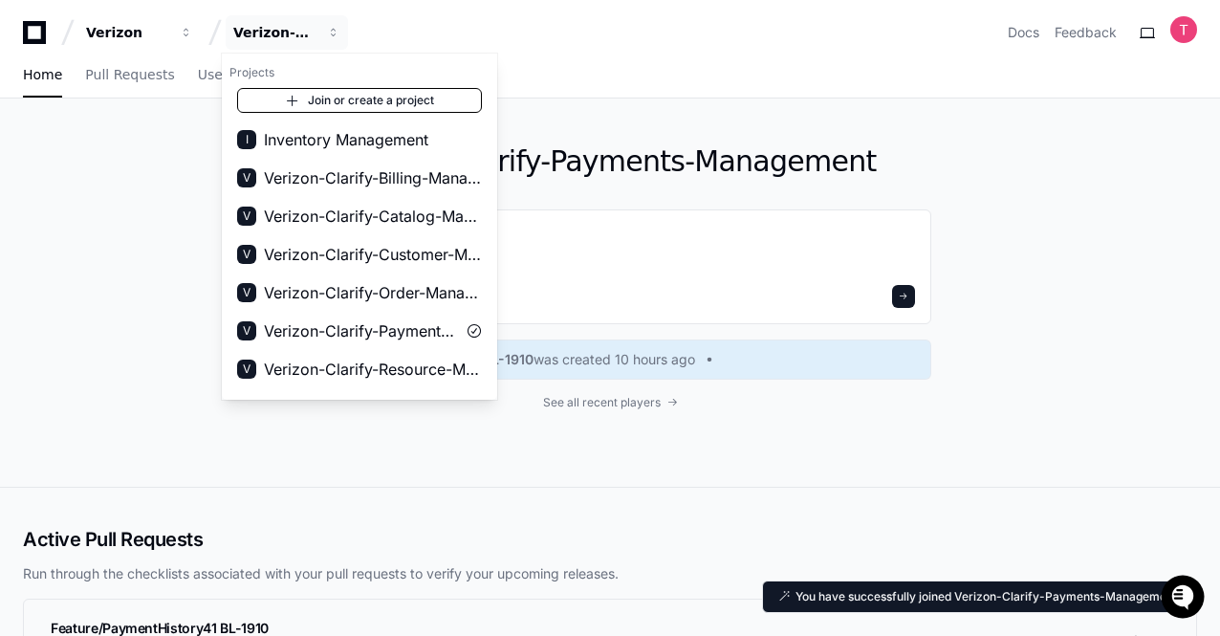
click at [366, 100] on link "Join or create a project" at bounding box center [359, 100] width 245 height 25
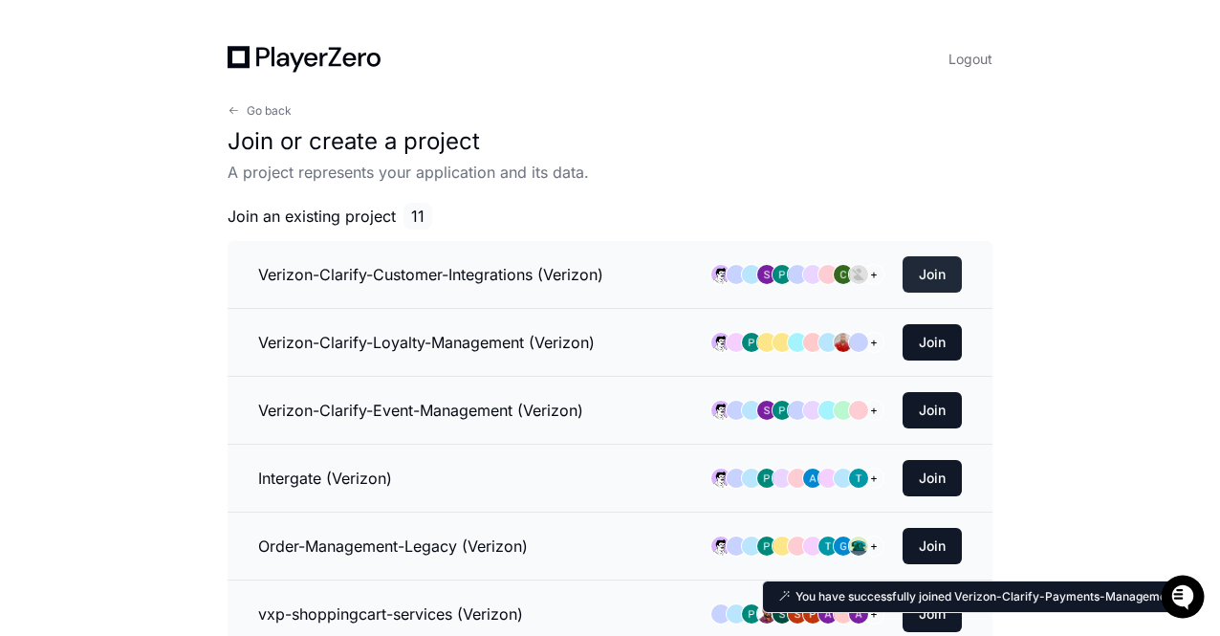
click at [922, 256] on button "Join" at bounding box center [932, 274] width 59 height 36
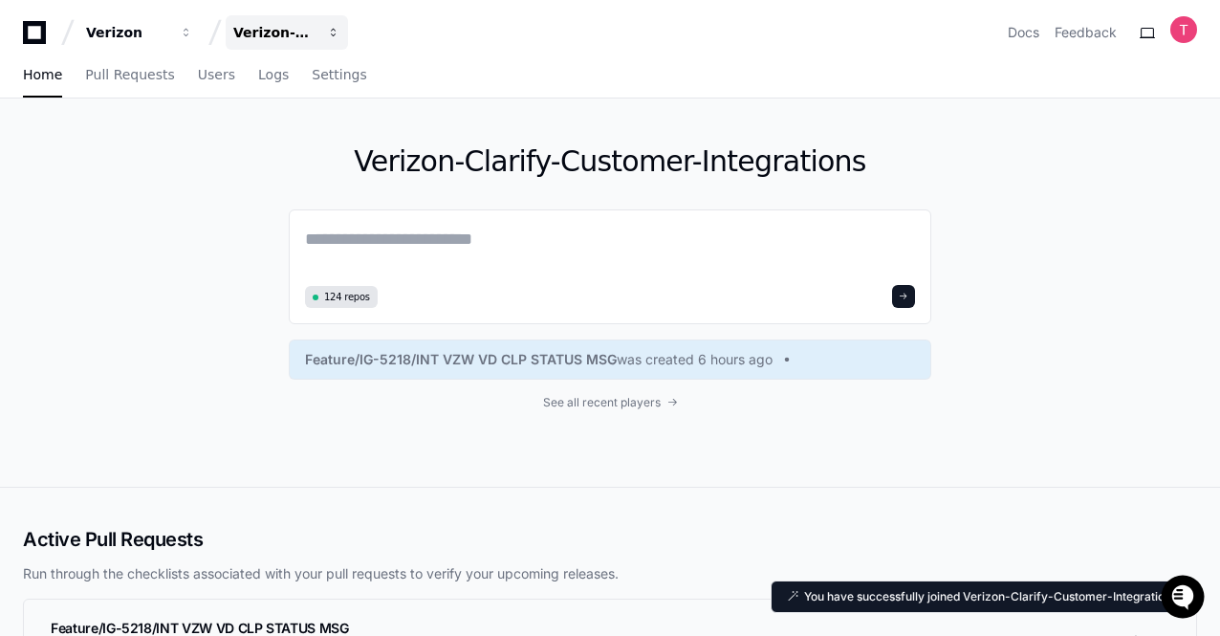
click at [294, 29] on div "Verizon-Clarify-Customer-Integrations" at bounding box center [274, 32] width 82 height 19
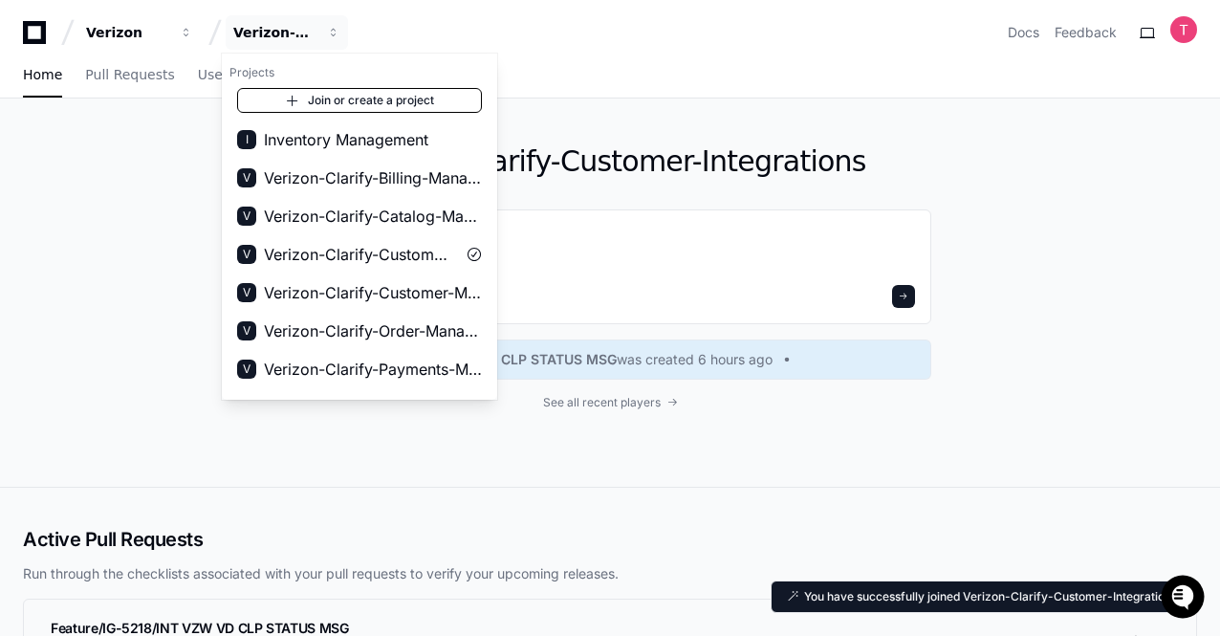
click at [358, 97] on link "Join or create a project" at bounding box center [359, 100] width 245 height 25
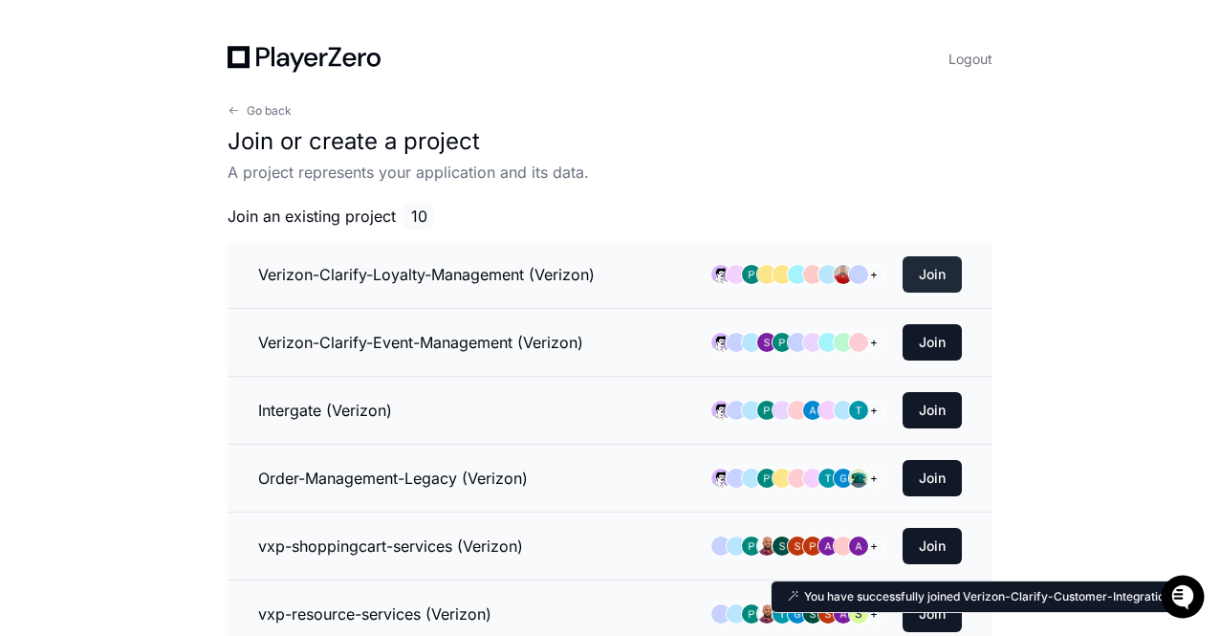
click at [954, 264] on button "Join" at bounding box center [932, 274] width 59 height 36
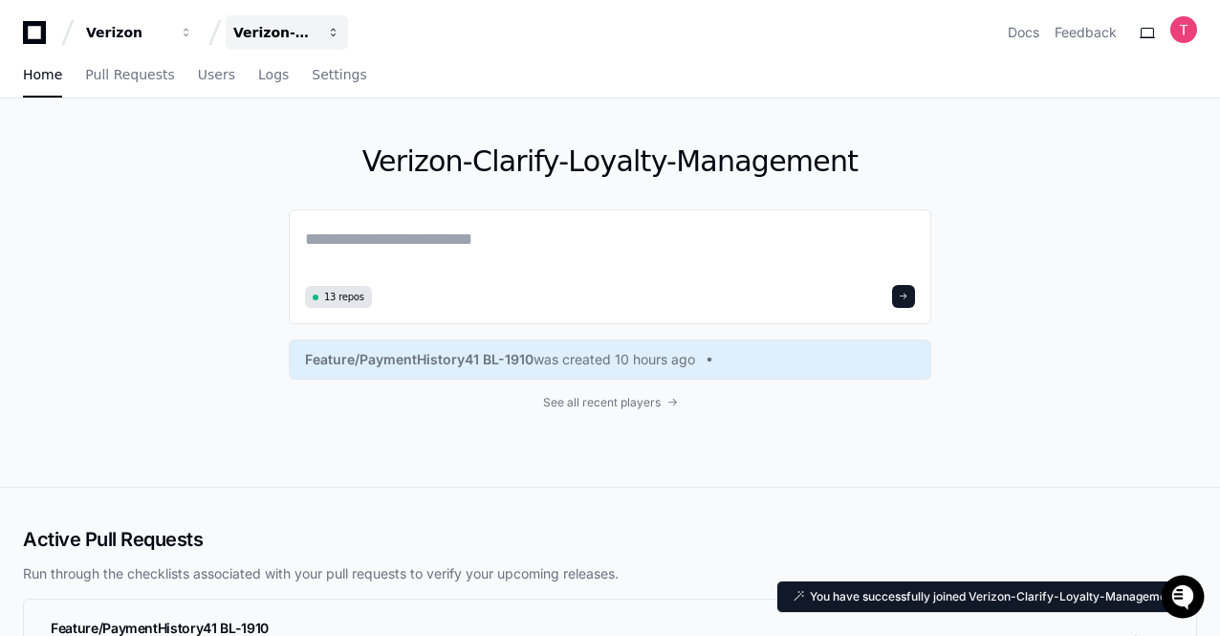
click at [291, 33] on div "Verizon-Clarify-Loyalty-Management" at bounding box center [274, 32] width 82 height 19
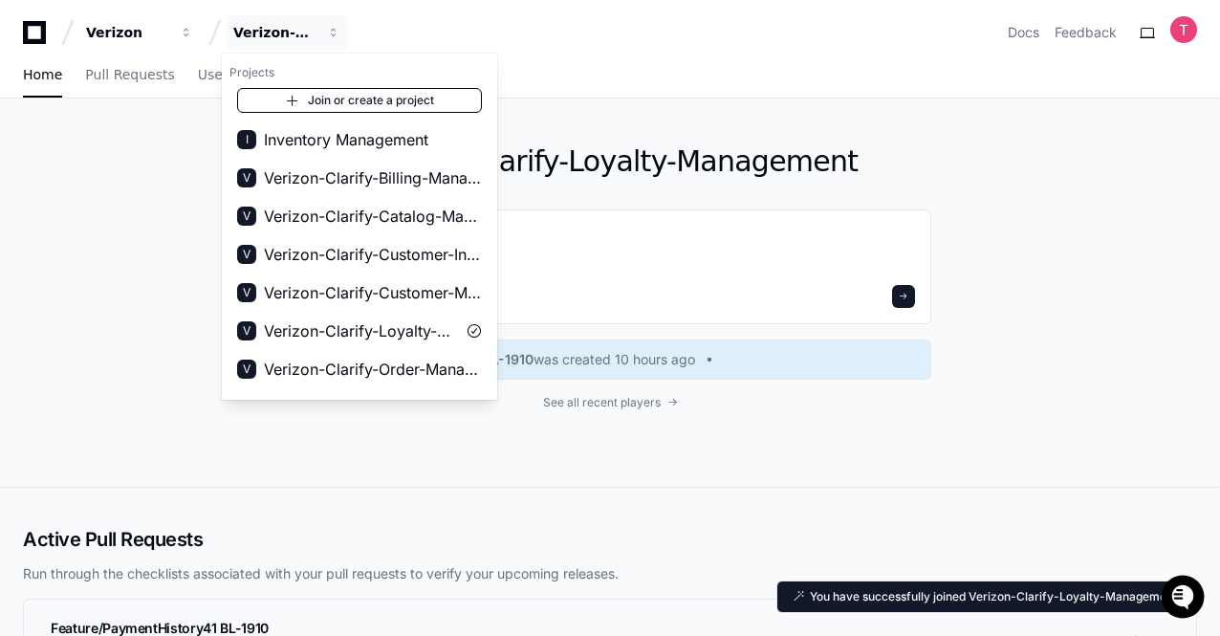
click at [352, 109] on link "Join or create a project" at bounding box center [359, 100] width 245 height 25
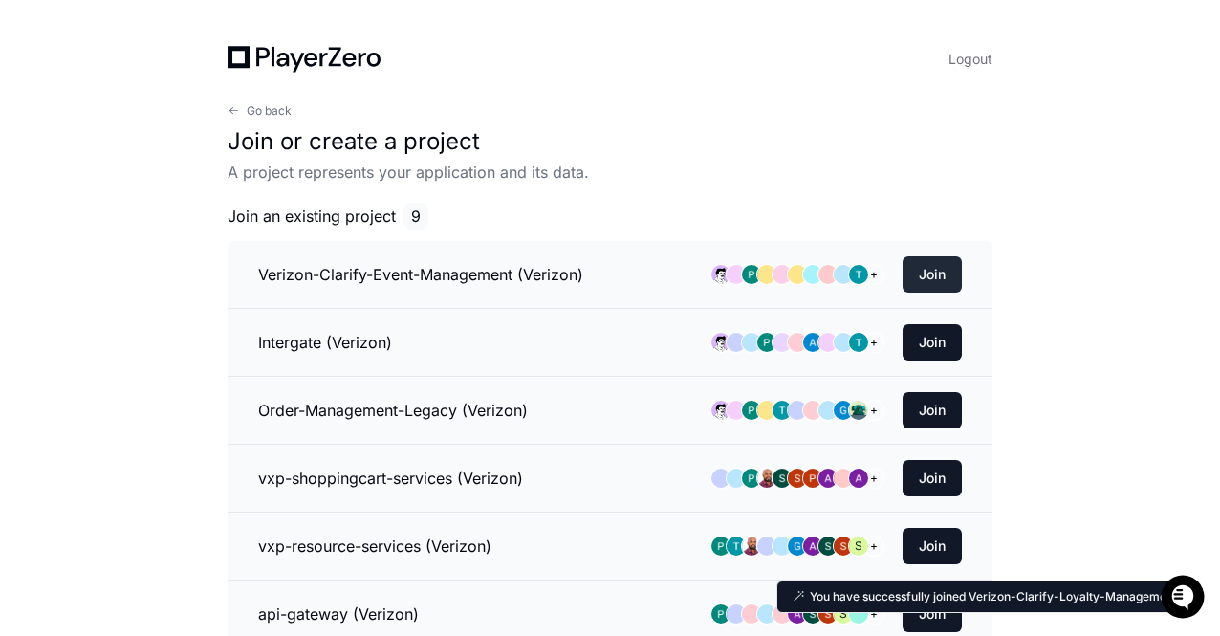
click at [929, 273] on button "Join" at bounding box center [932, 274] width 59 height 36
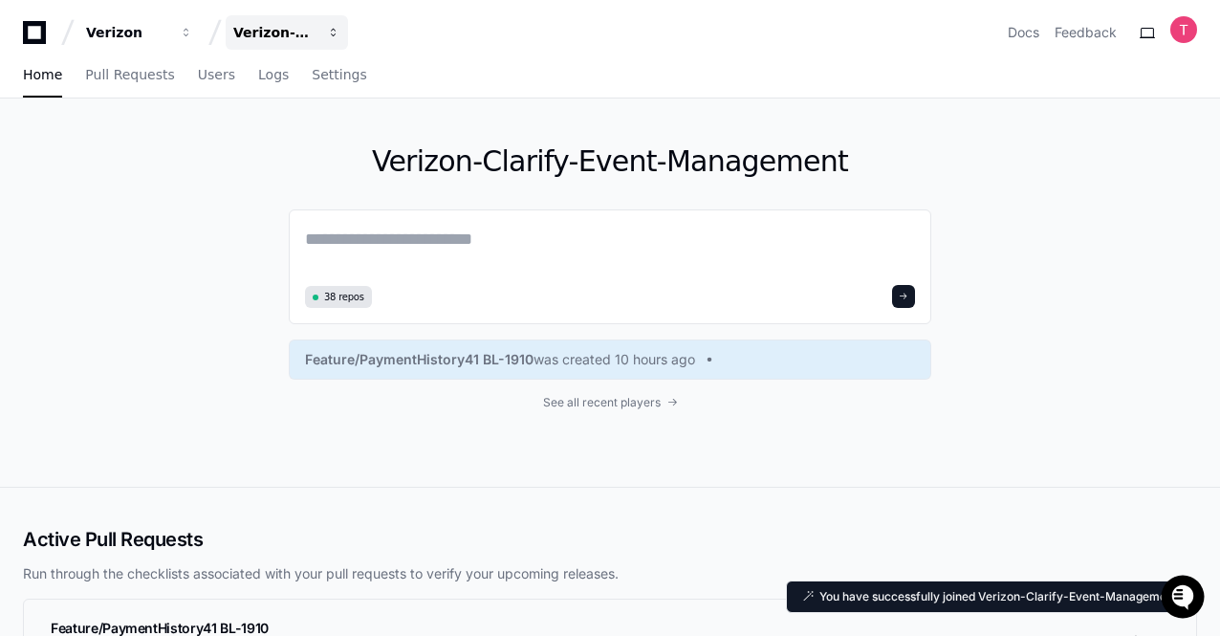
click at [270, 37] on div "Verizon-Clarify-Event-Management" at bounding box center [274, 32] width 82 height 19
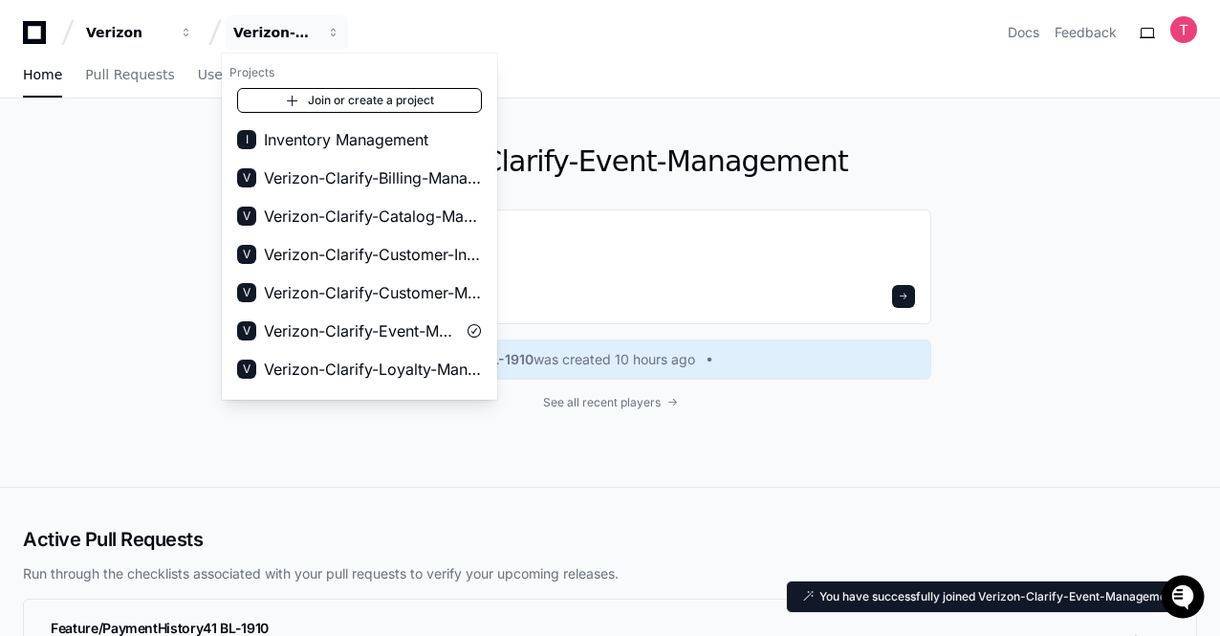
click at [367, 93] on link "Join or create a project" at bounding box center [359, 100] width 245 height 25
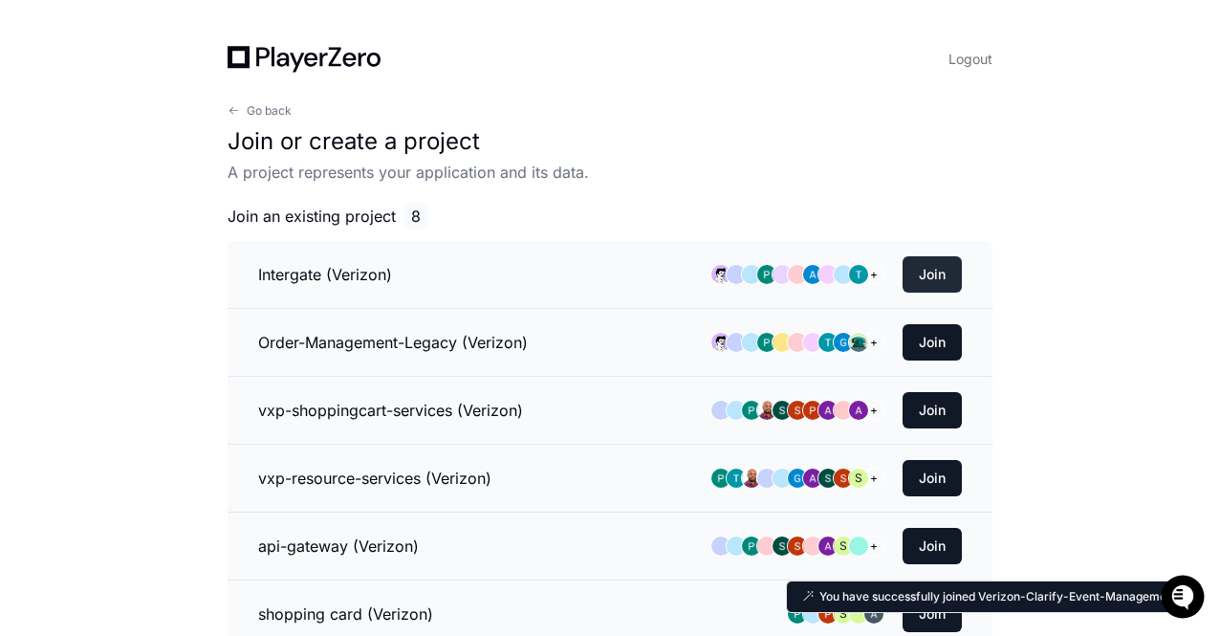
click at [929, 256] on button "Join" at bounding box center [932, 274] width 59 height 36
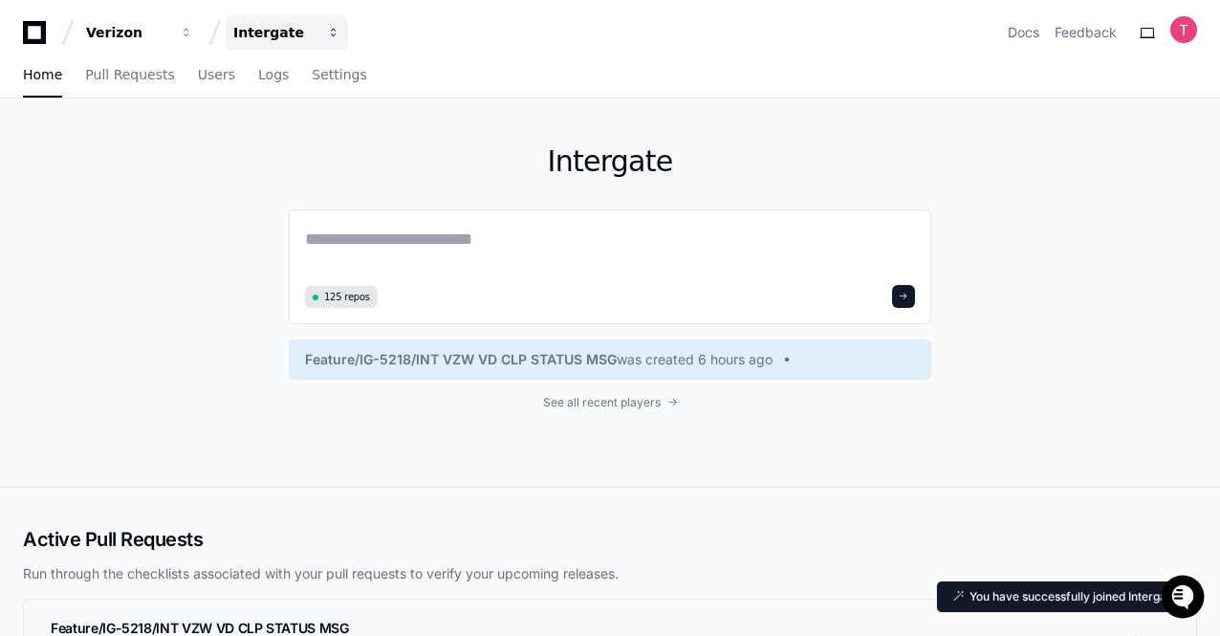
click at [270, 37] on div "Intergate" at bounding box center [274, 32] width 82 height 19
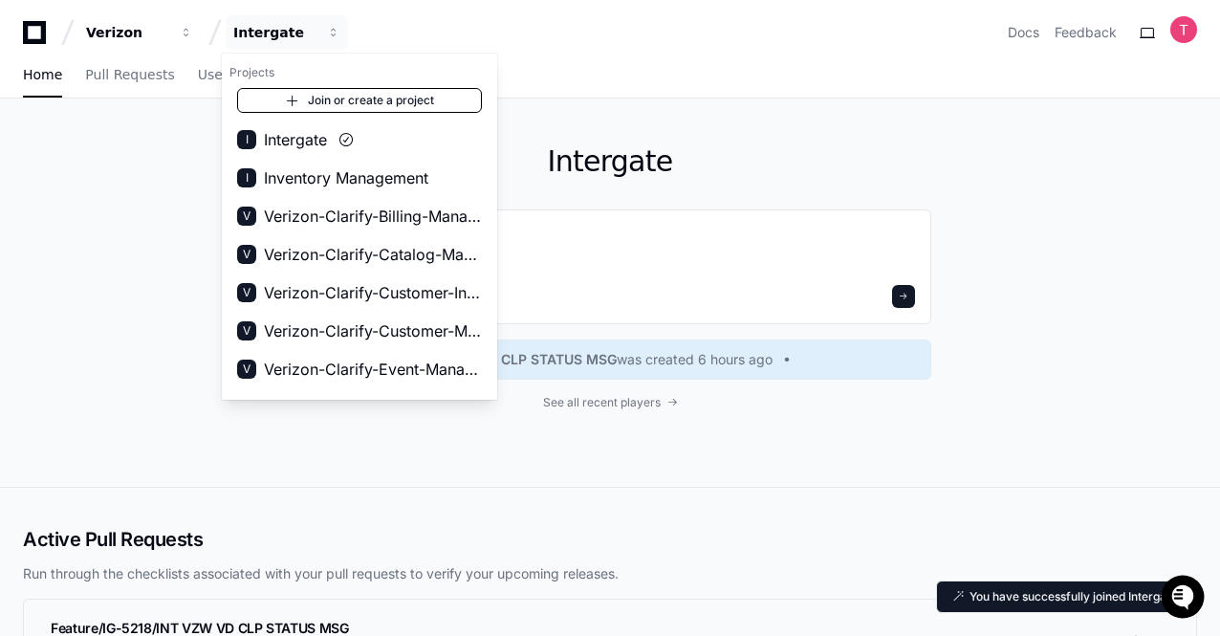
click at [323, 98] on link "Join or create a project" at bounding box center [359, 100] width 245 height 25
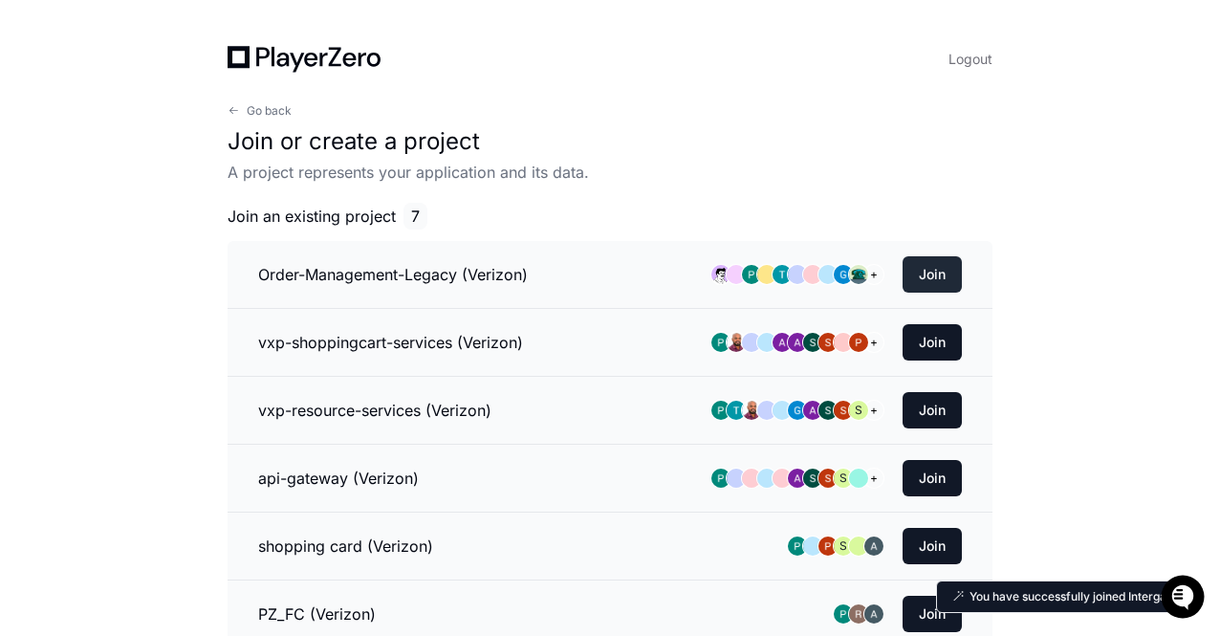
click at [936, 267] on button "Join" at bounding box center [932, 274] width 59 height 36
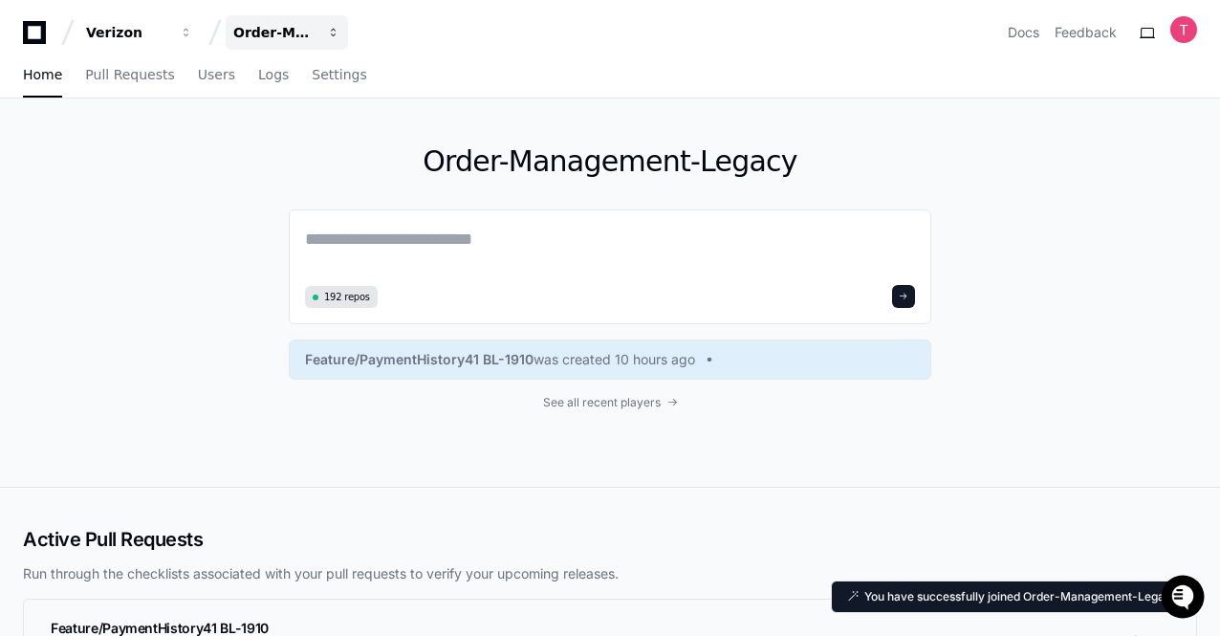
click at [264, 23] on div "Order-Management-Legacy" at bounding box center [274, 32] width 82 height 19
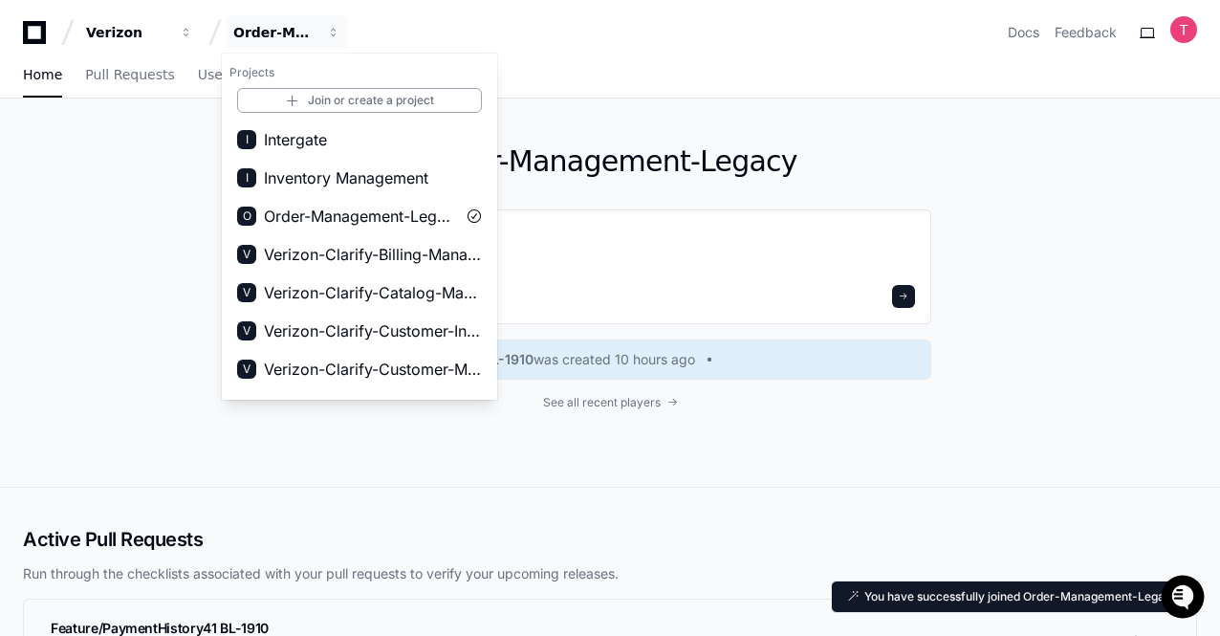
click at [369, 85] on h1 "Projects" at bounding box center [359, 72] width 275 height 31
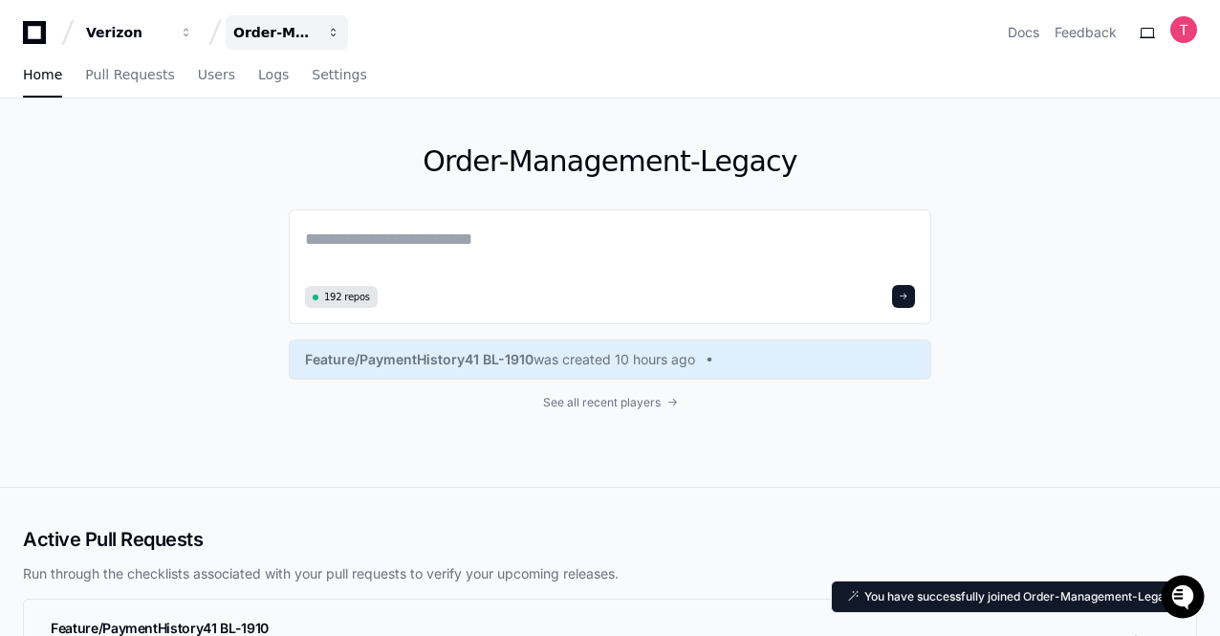
click at [279, 24] on div "Order-Management-Legacy" at bounding box center [274, 32] width 82 height 19
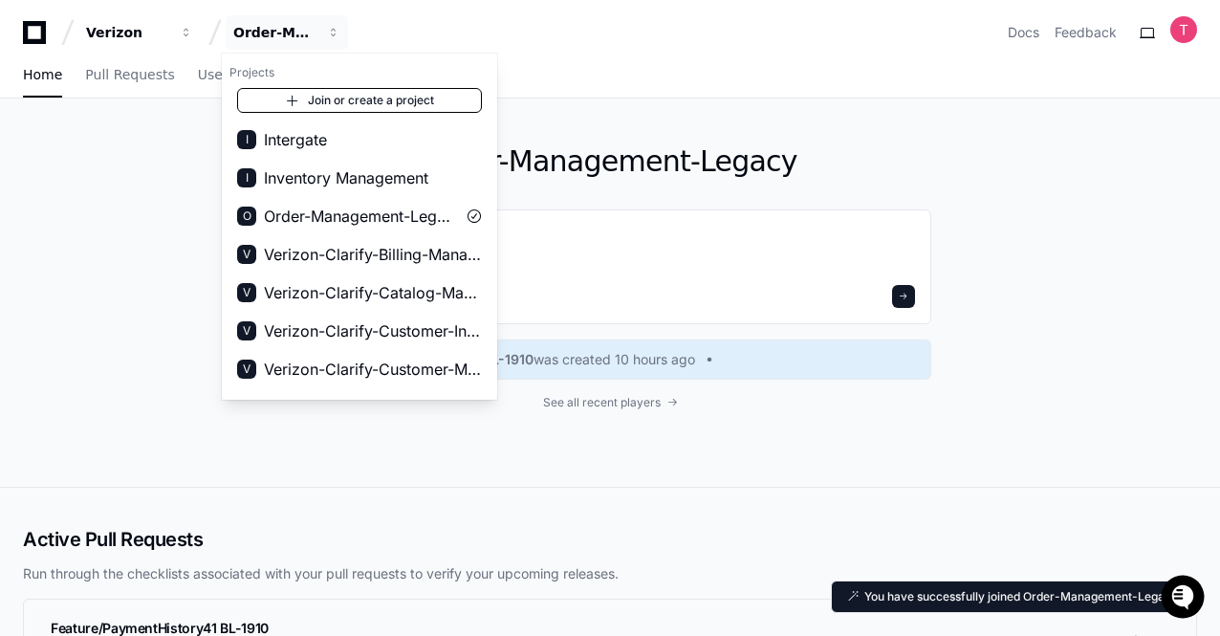
click at [341, 99] on link "Join or create a project" at bounding box center [359, 100] width 245 height 25
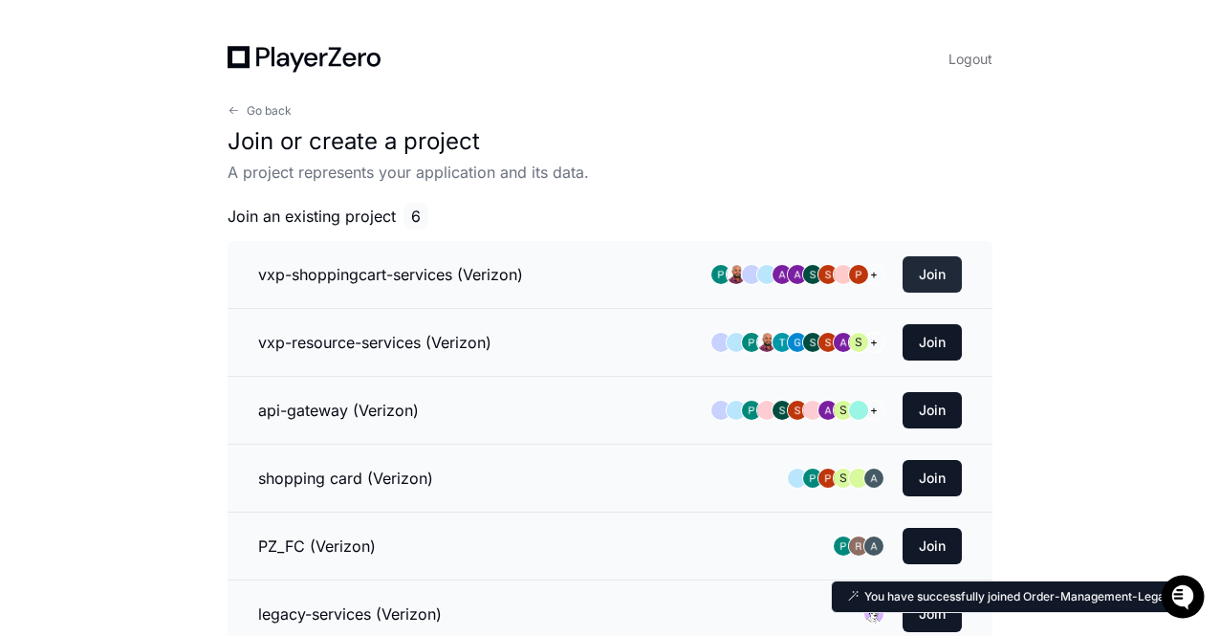
click at [925, 278] on button "Join" at bounding box center [932, 274] width 59 height 36
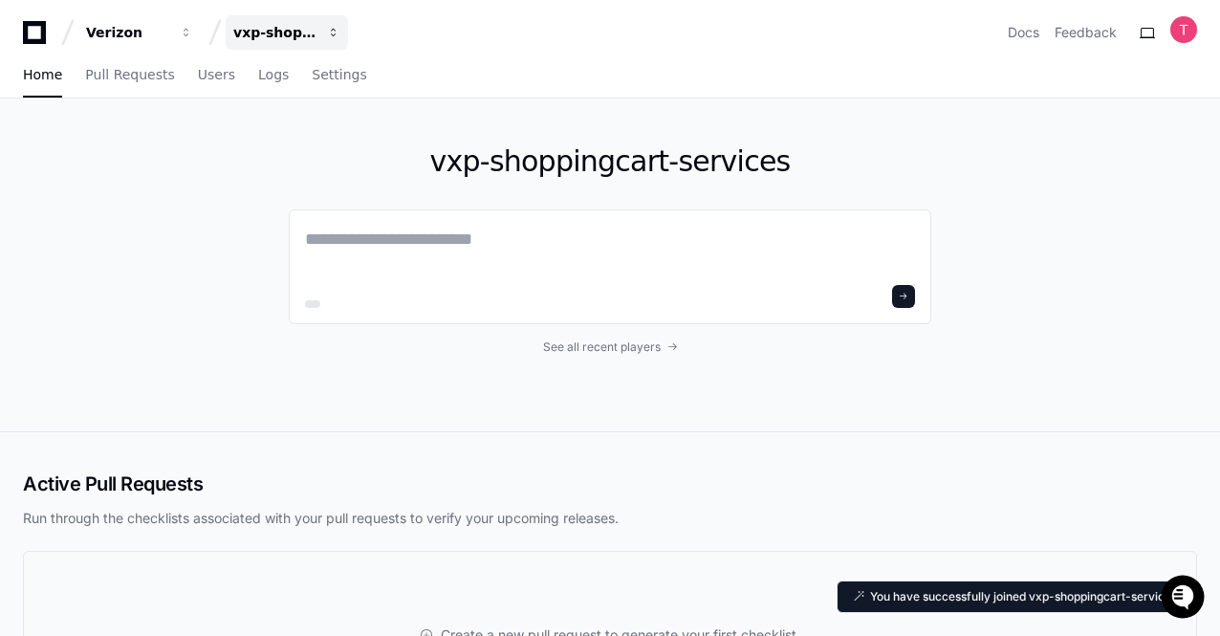
click at [280, 32] on div "vxp-shoppingcart-services" at bounding box center [274, 32] width 82 height 19
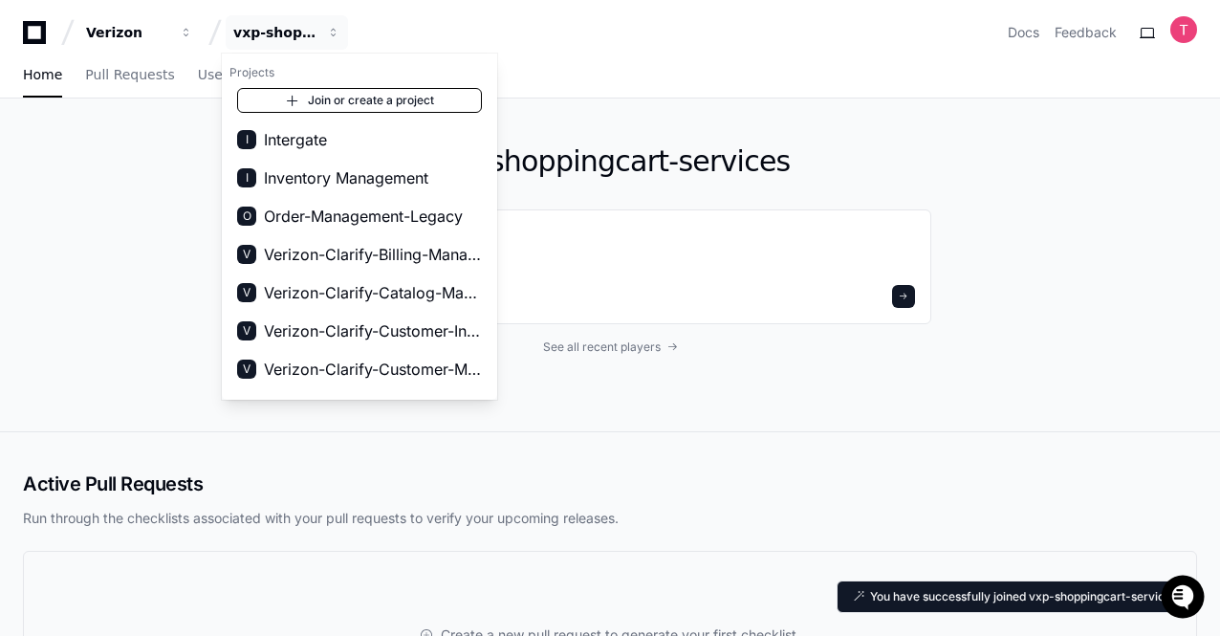
click at [320, 100] on link "Join or create a project" at bounding box center [359, 100] width 245 height 25
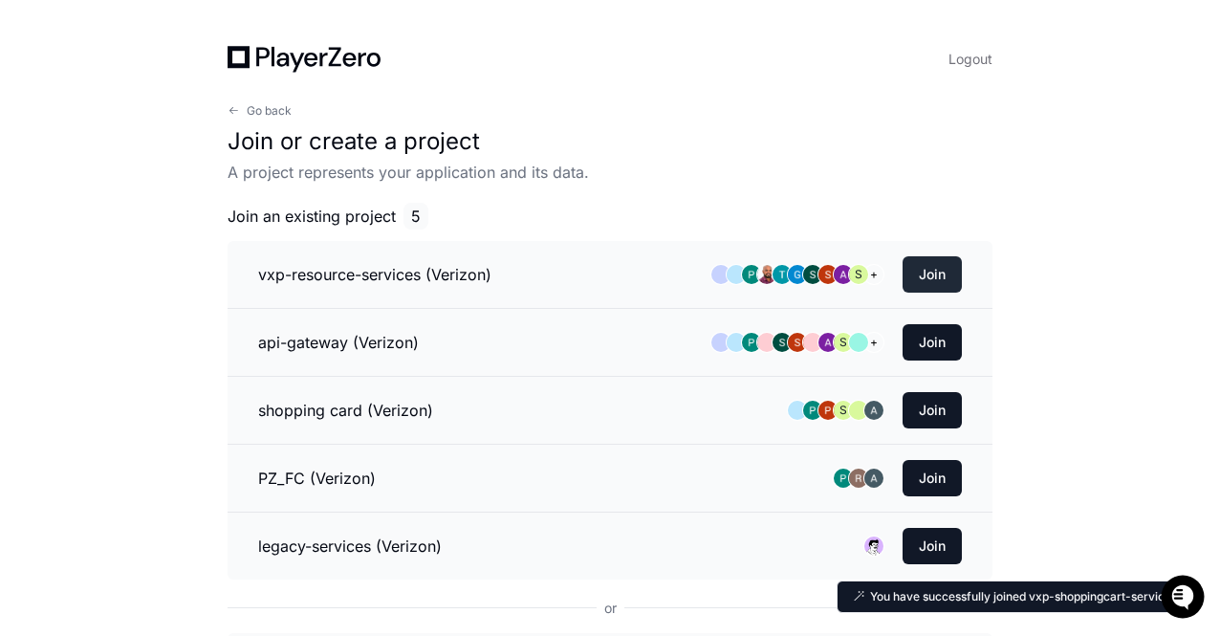
click at [941, 273] on button "Join" at bounding box center [932, 274] width 59 height 36
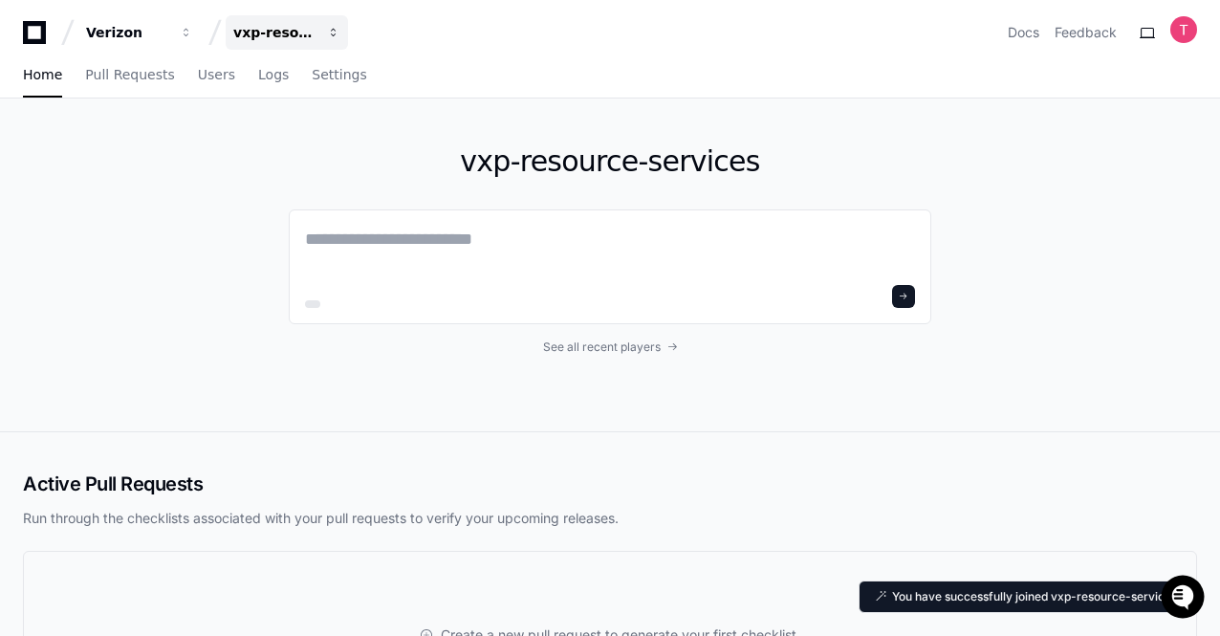
click at [258, 22] on button "vxp-resource-services" at bounding box center [287, 32] width 122 height 34
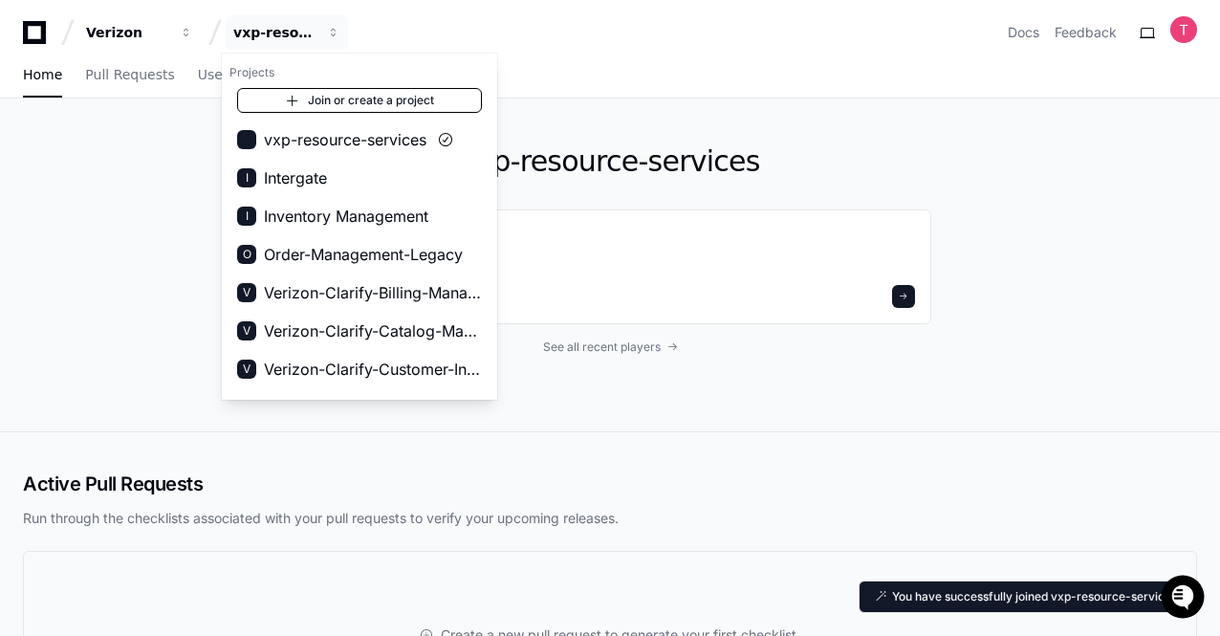
click at [397, 99] on link "Join or create a project" at bounding box center [359, 100] width 245 height 25
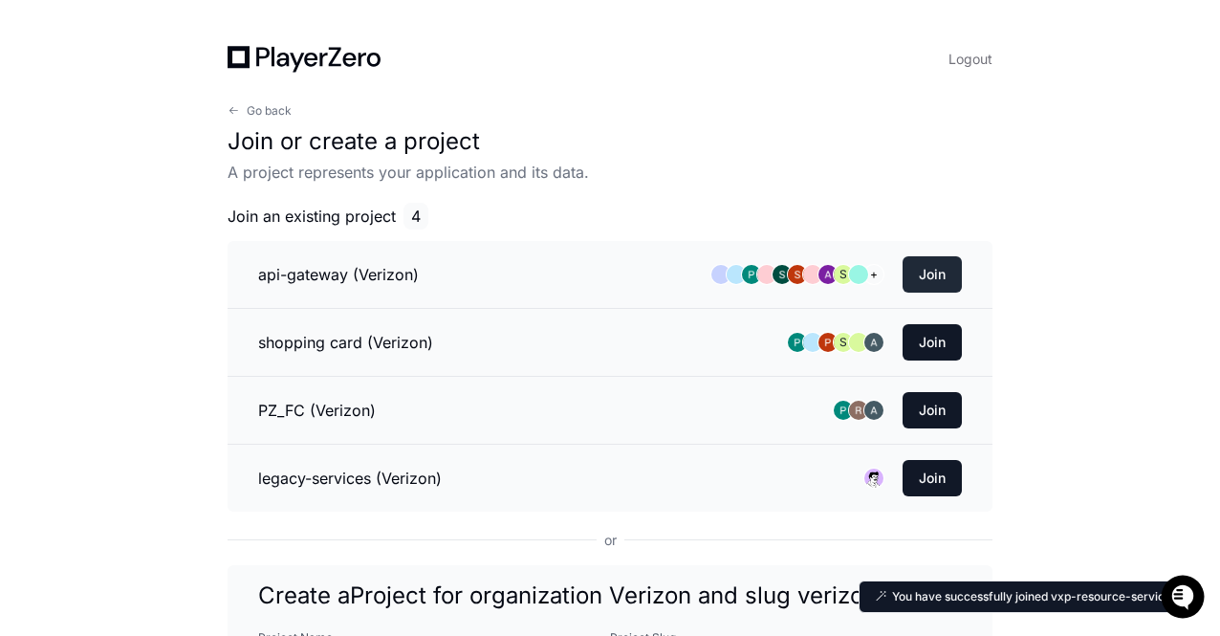
click at [938, 274] on button "Join" at bounding box center [932, 274] width 59 height 36
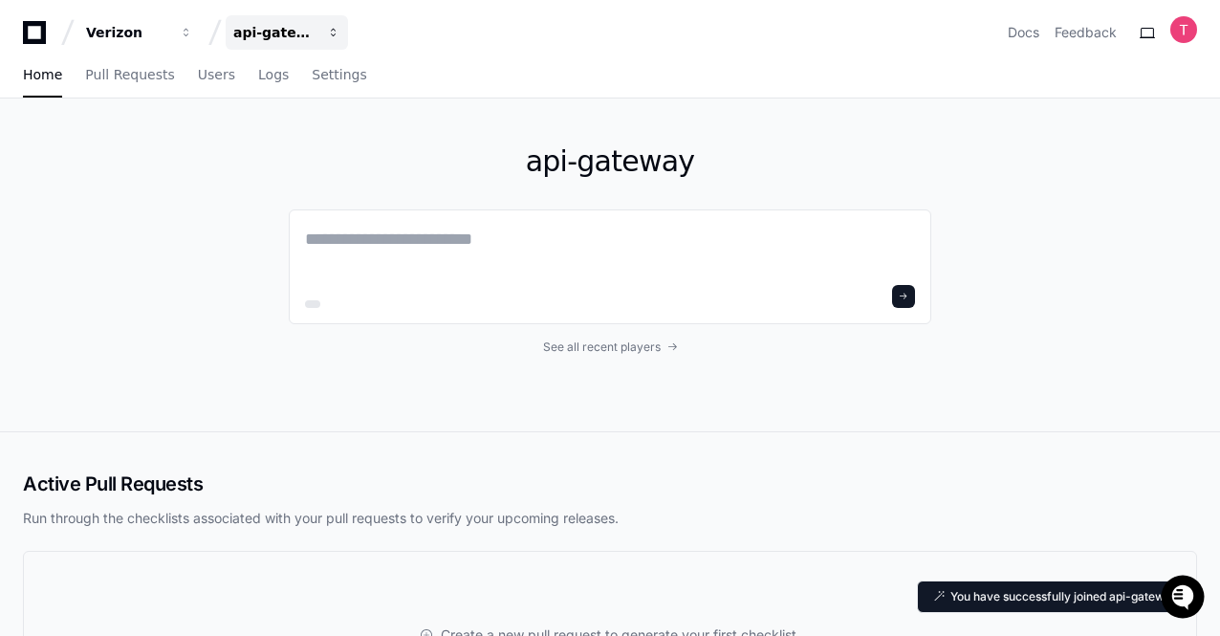
click at [295, 43] on button "api-gateway" at bounding box center [287, 32] width 122 height 34
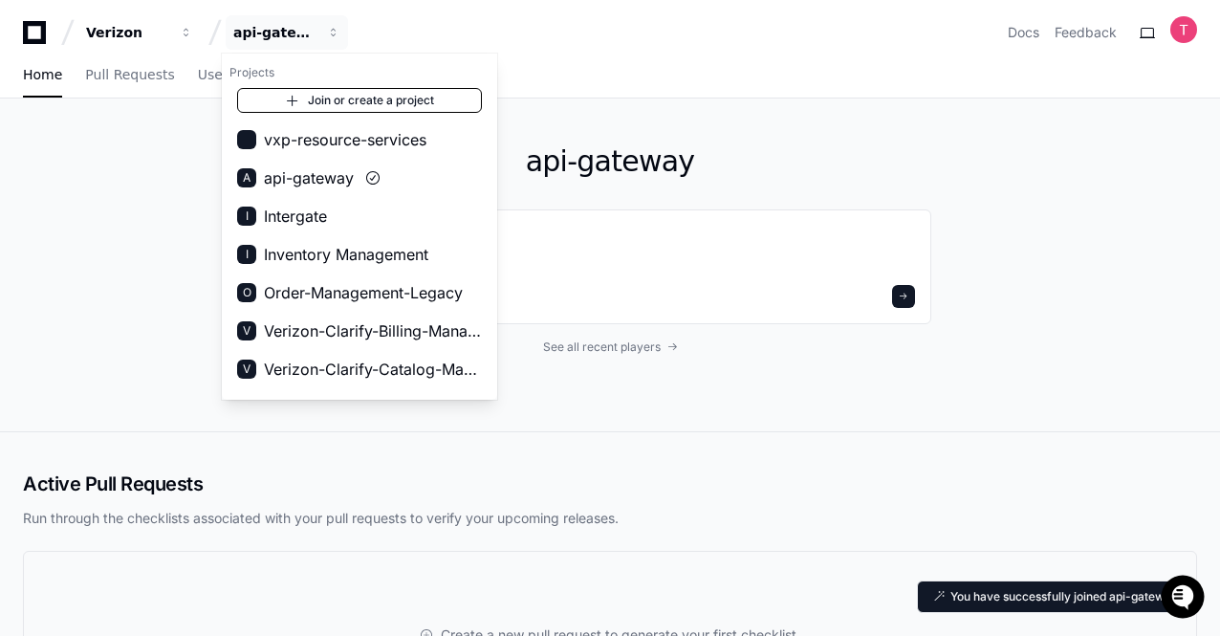
click at [343, 101] on link "Join or create a project" at bounding box center [359, 100] width 245 height 25
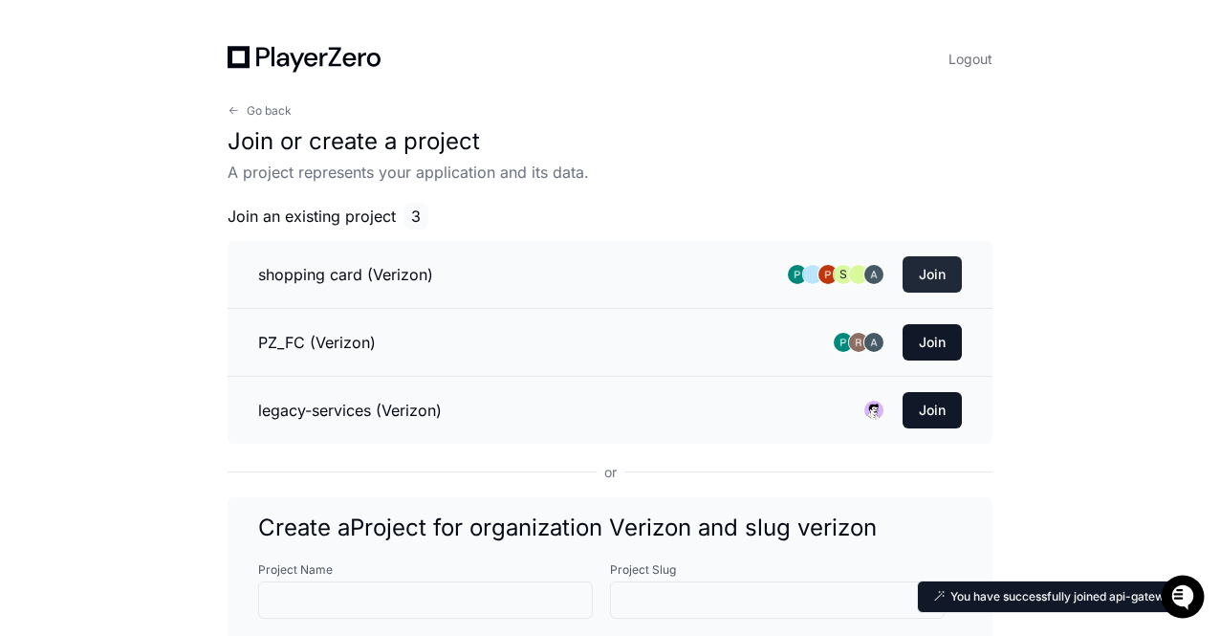
click at [948, 265] on button "Join" at bounding box center [932, 274] width 59 height 36
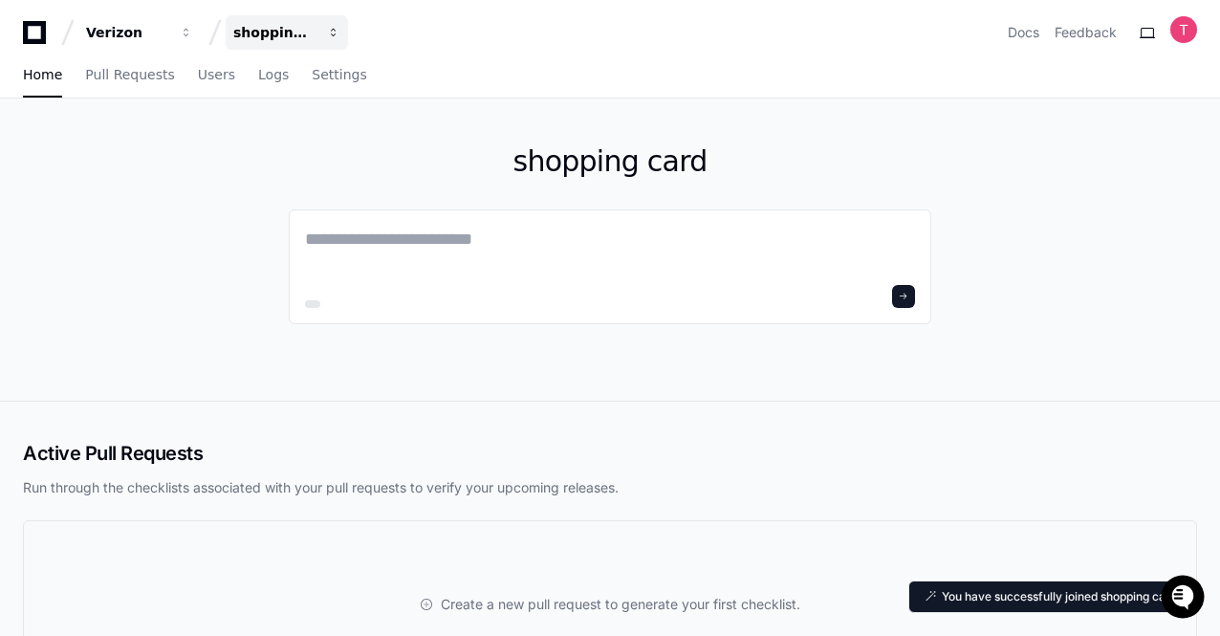
click at [274, 37] on div "shopping card" at bounding box center [274, 32] width 82 height 19
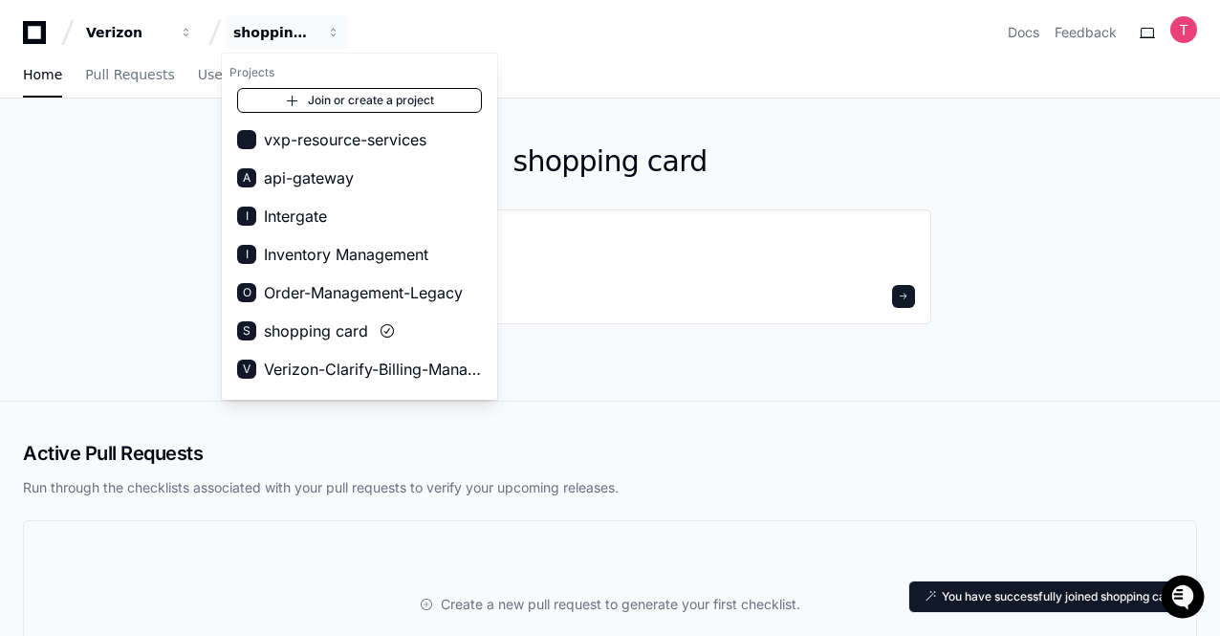
click at [394, 104] on link "Join or create a project" at bounding box center [359, 100] width 245 height 25
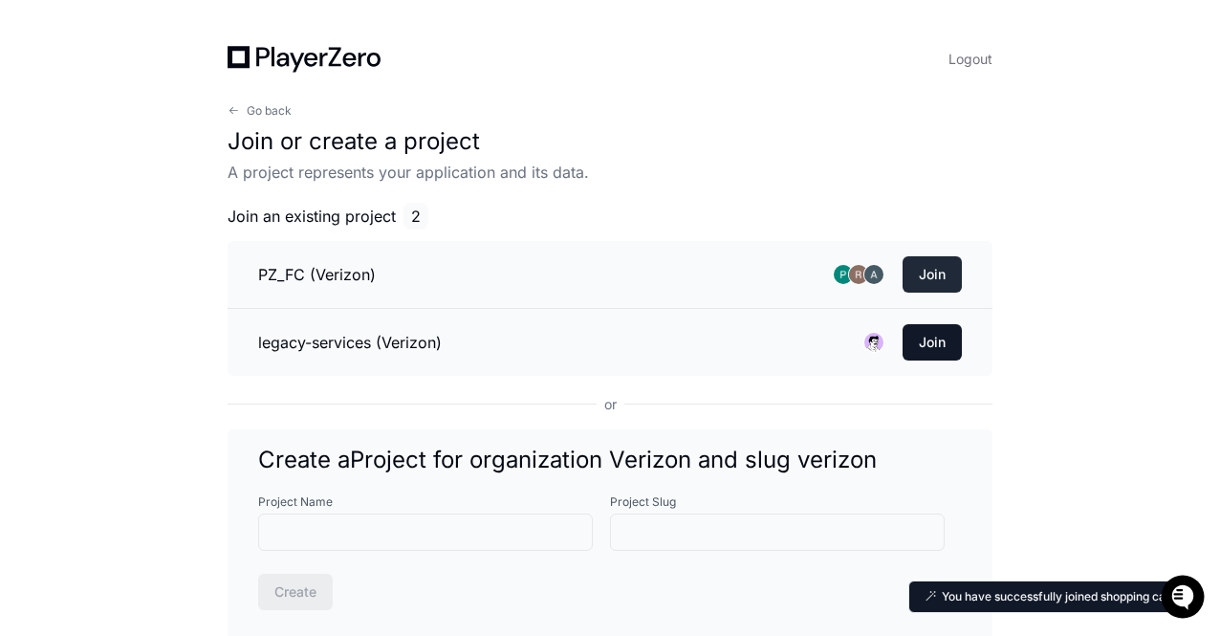
click at [921, 273] on button "Join" at bounding box center [932, 274] width 59 height 36
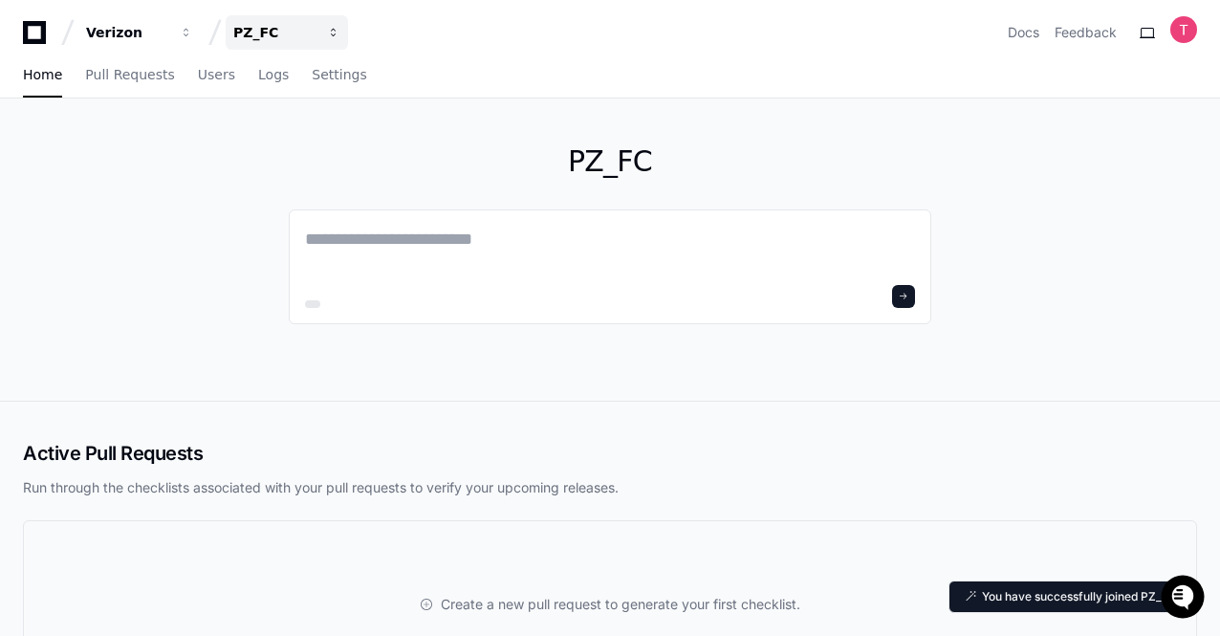
click at [252, 20] on button "PZ_FC" at bounding box center [287, 32] width 122 height 34
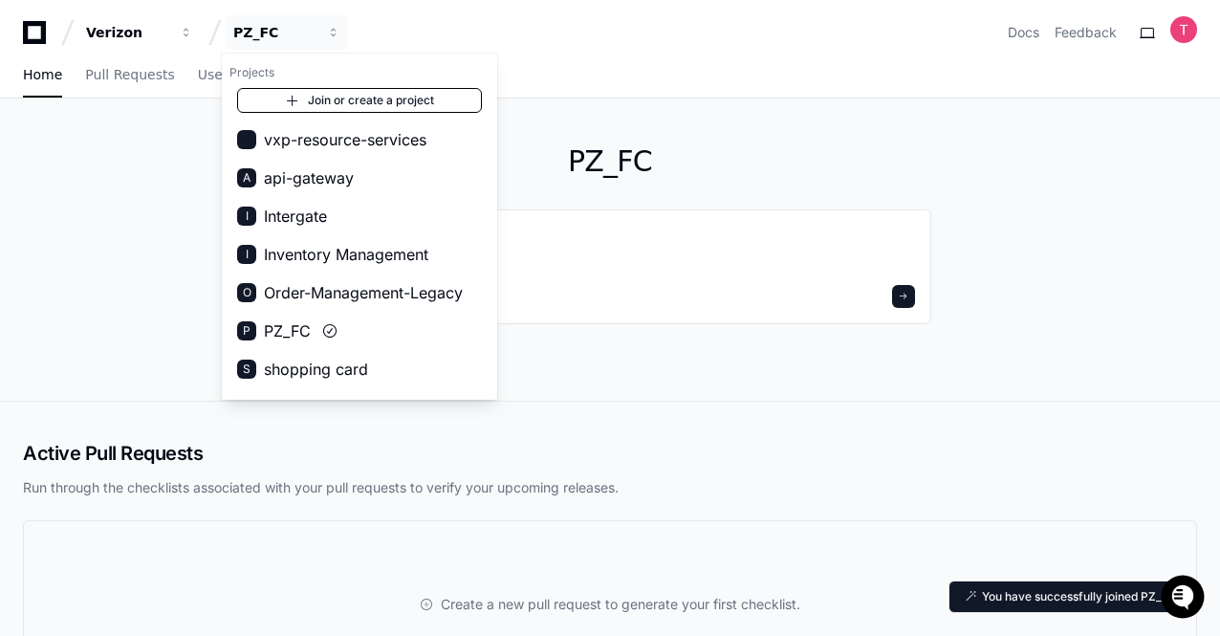
click at [387, 100] on link "Join or create a project" at bounding box center [359, 100] width 245 height 25
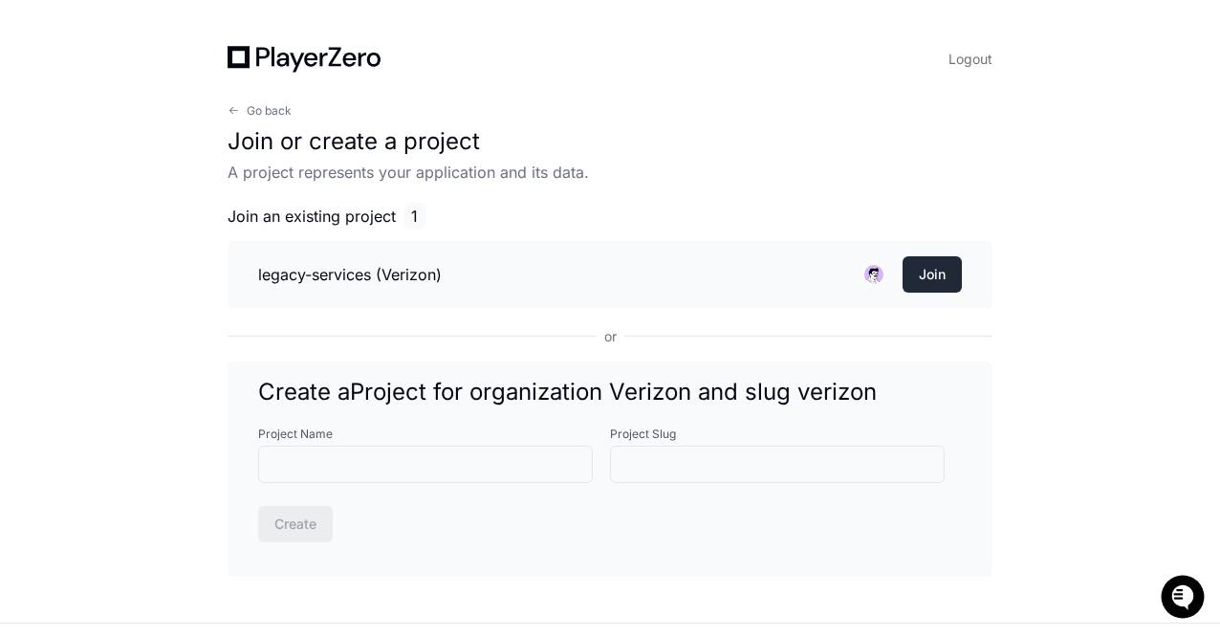
click at [933, 266] on button "Join" at bounding box center [932, 274] width 59 height 36
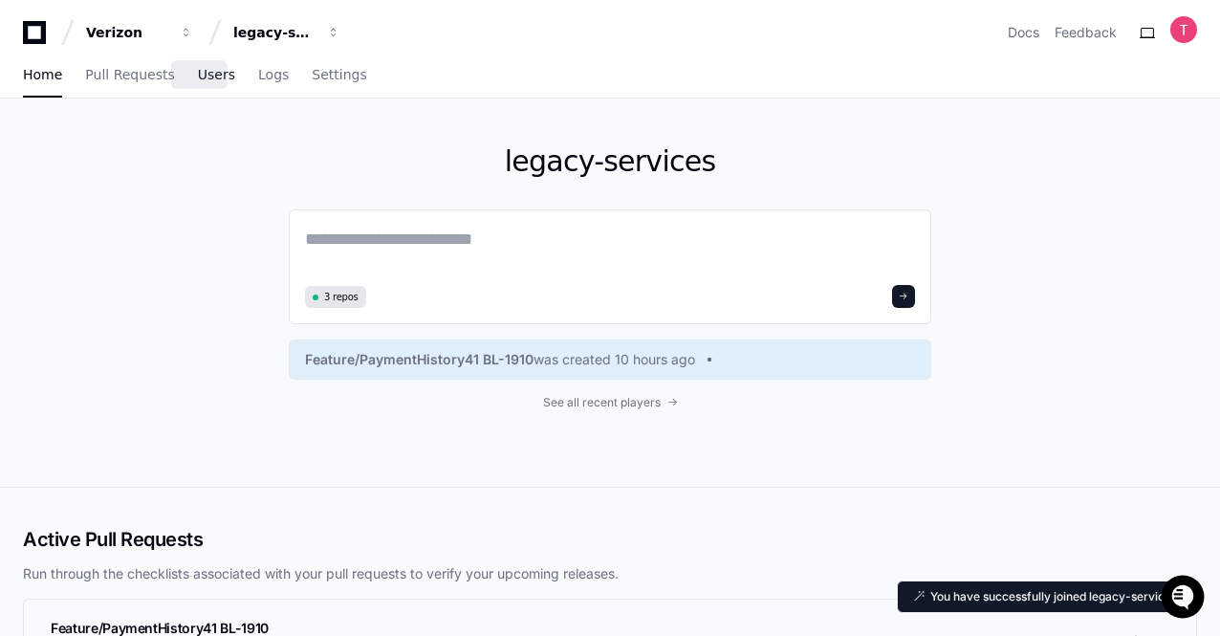
click at [198, 80] on span "Users" at bounding box center [216, 74] width 37 height 11
